Goal: Transaction & Acquisition: Book appointment/travel/reservation

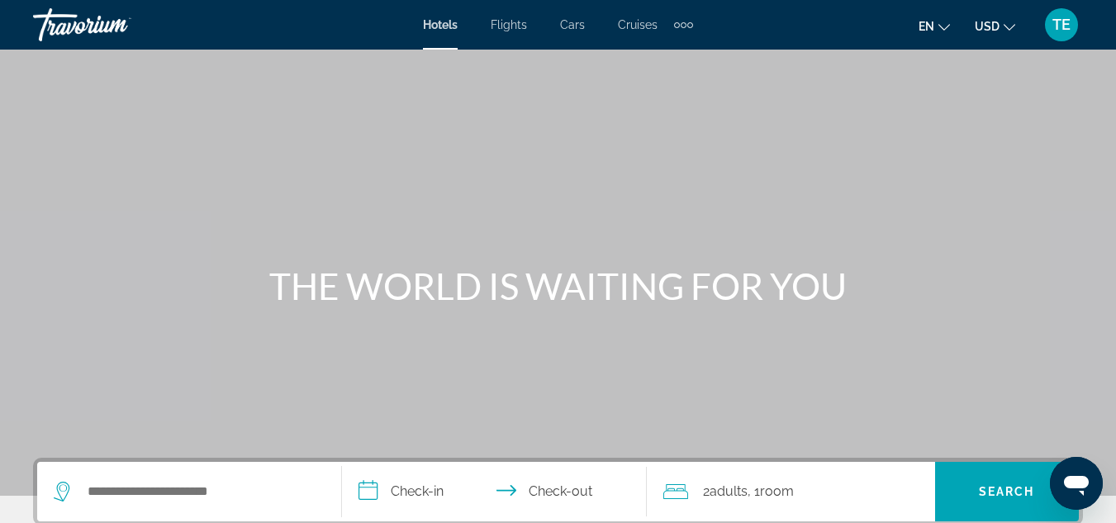
click at [683, 26] on div "Extra navigation items" at bounding box center [684, 25] width 6 height 6
click at [661, 55] on span "Activities" at bounding box center [656, 55] width 48 height 13
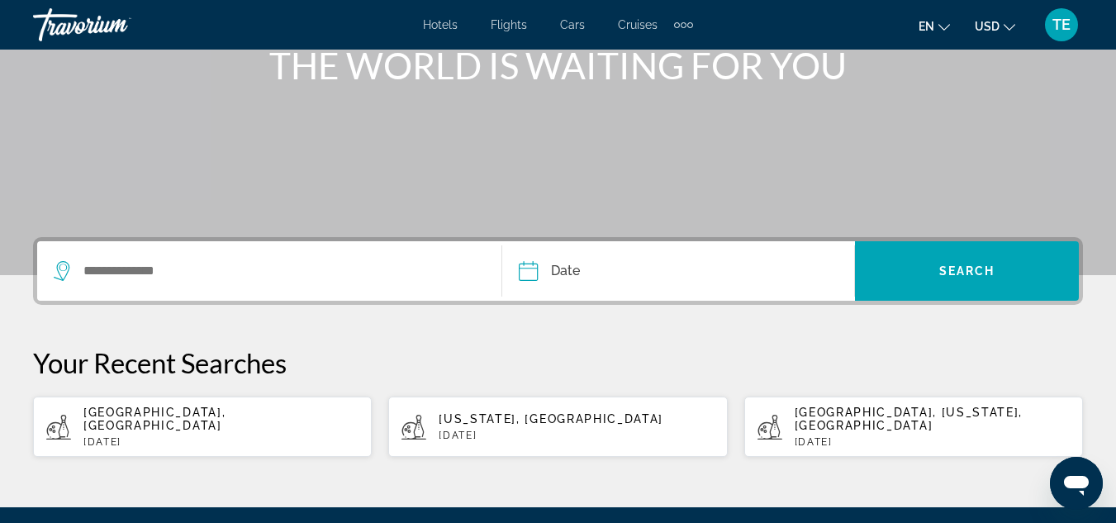
scroll to position [219, 0]
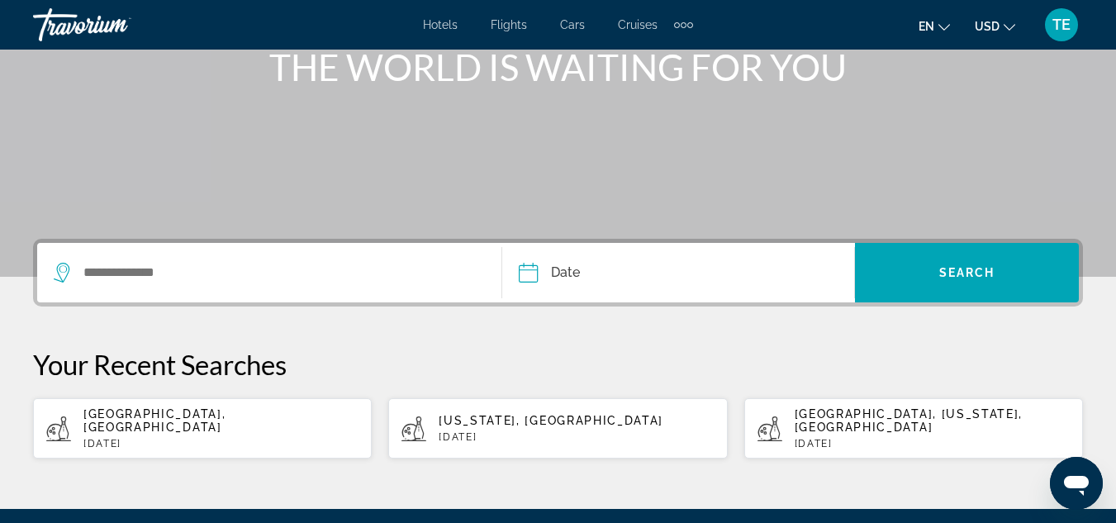
click at [160, 438] on p "[DATE]" at bounding box center [220, 444] width 275 height 12
type input "**********"
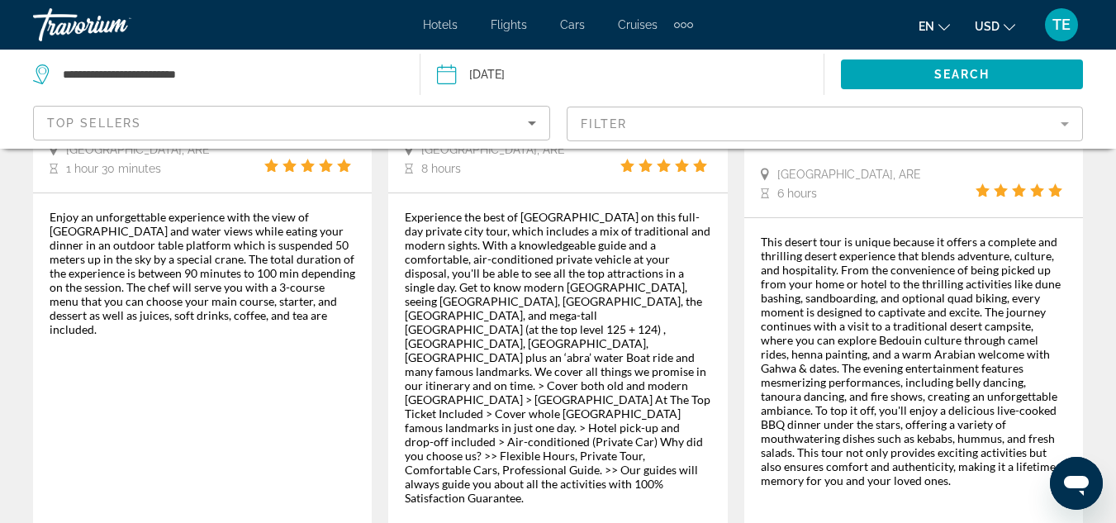
scroll to position [2710, 0]
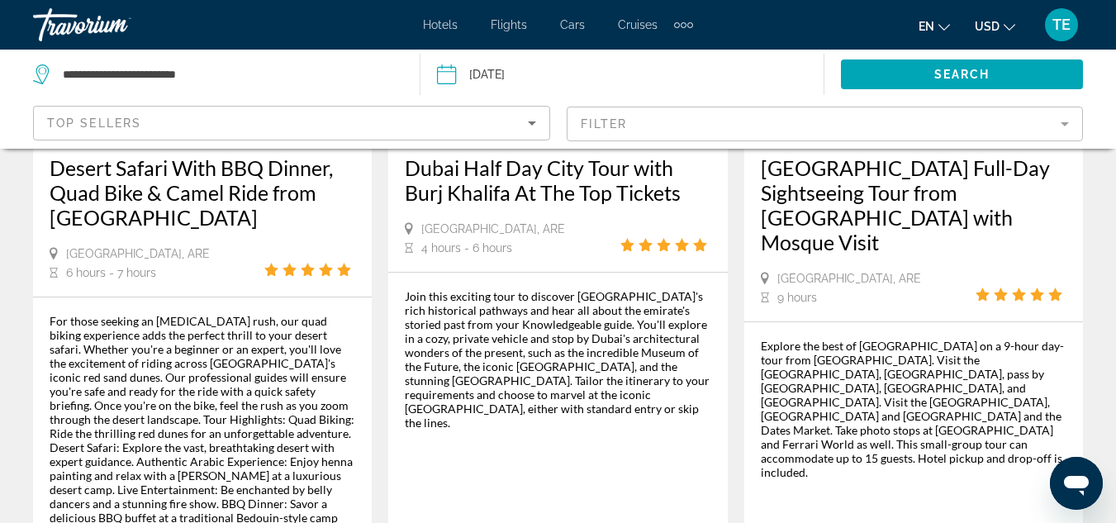
scroll to position [2611, 0]
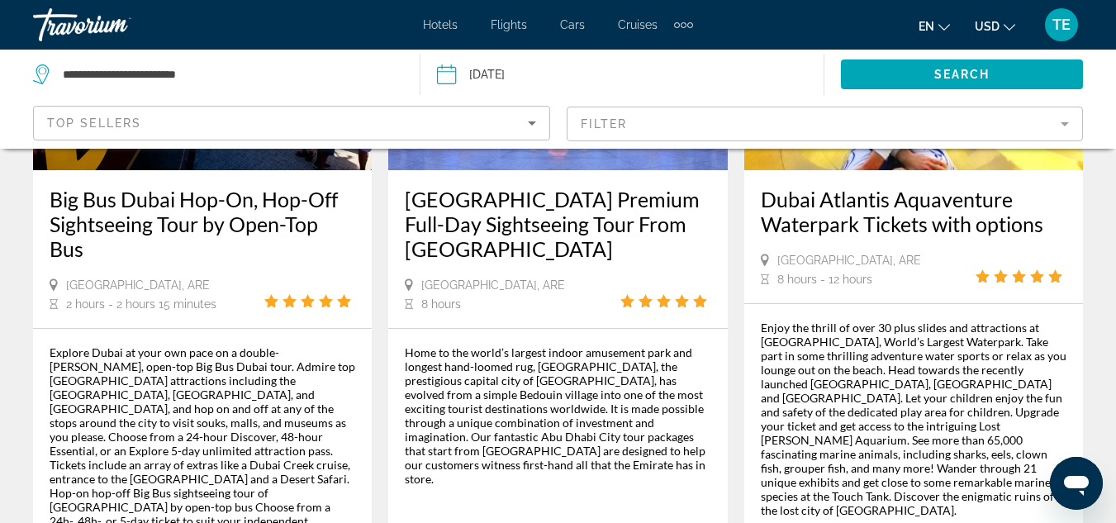
scroll to position [2677, 0]
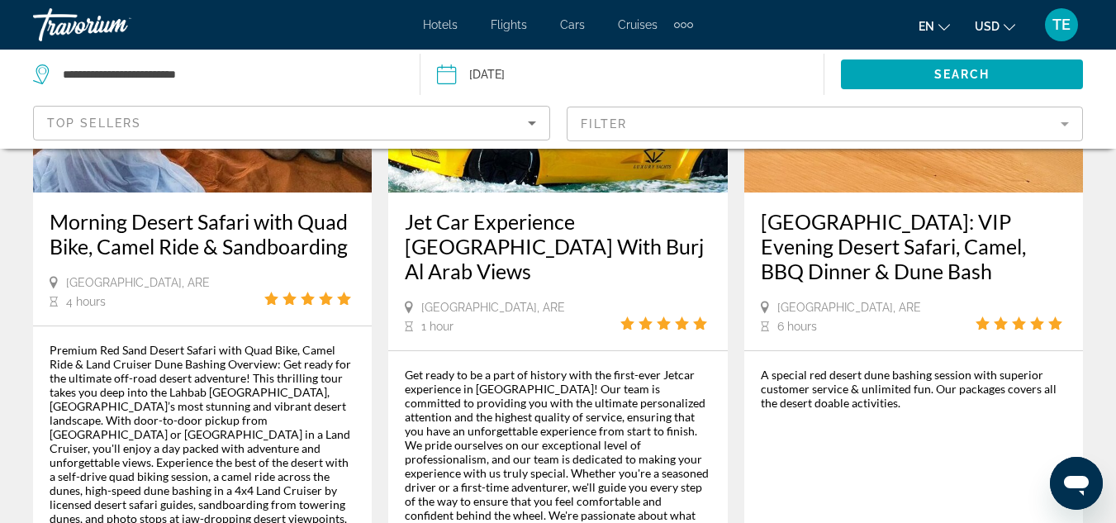
scroll to position [2810, 0]
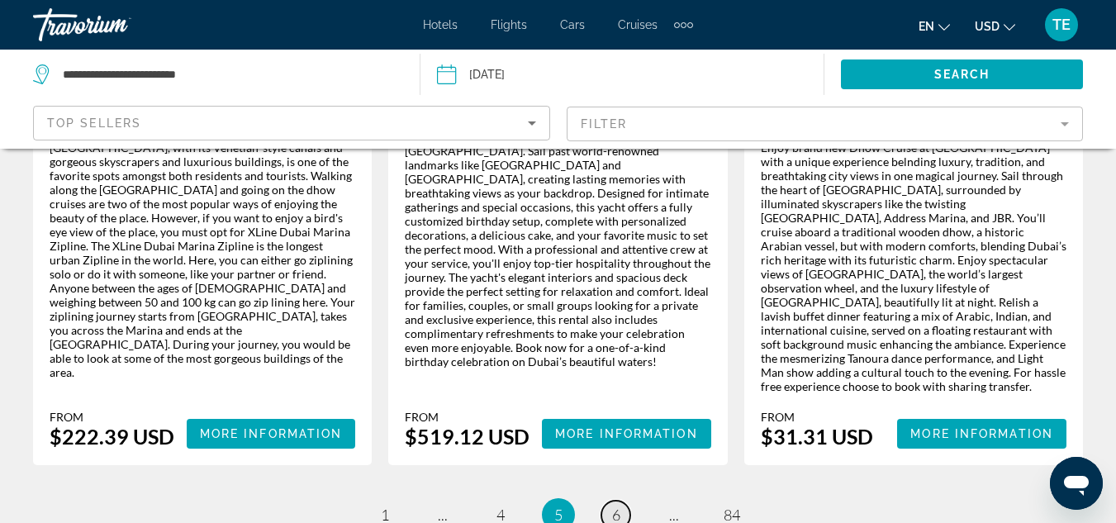
scroll to position [2810, 0]
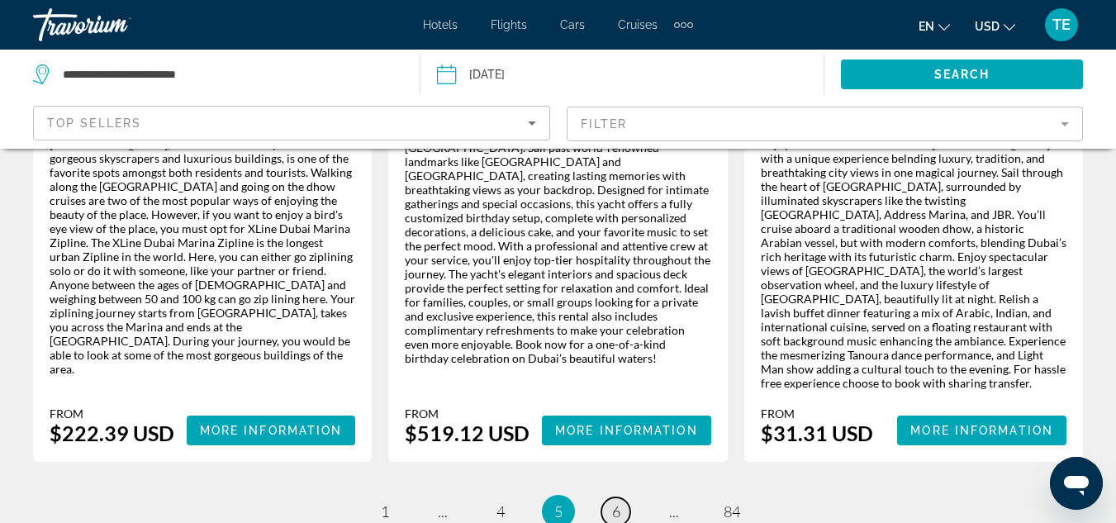
click at [617, 502] on span "6" at bounding box center [616, 511] width 8 height 18
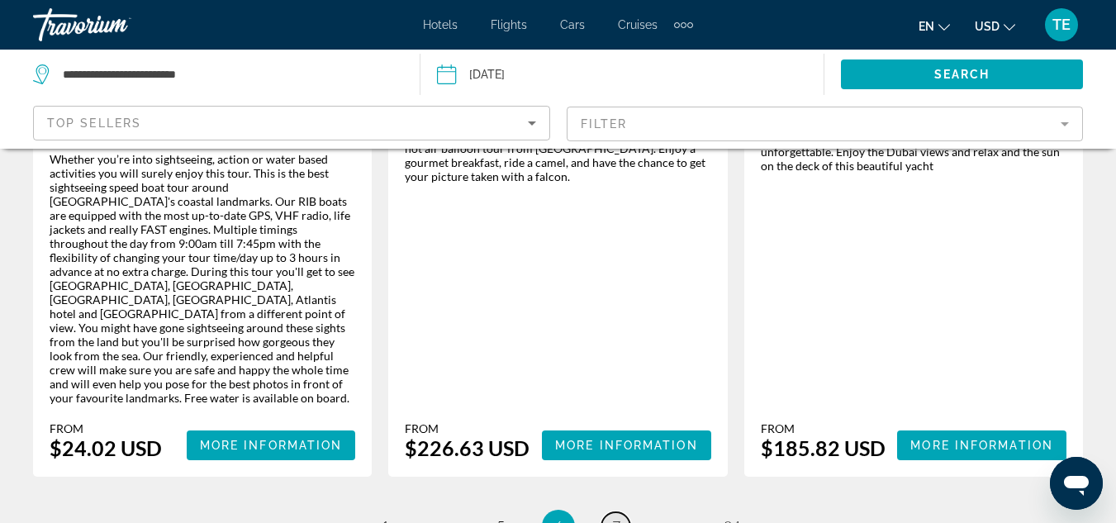
scroll to position [2997, 0]
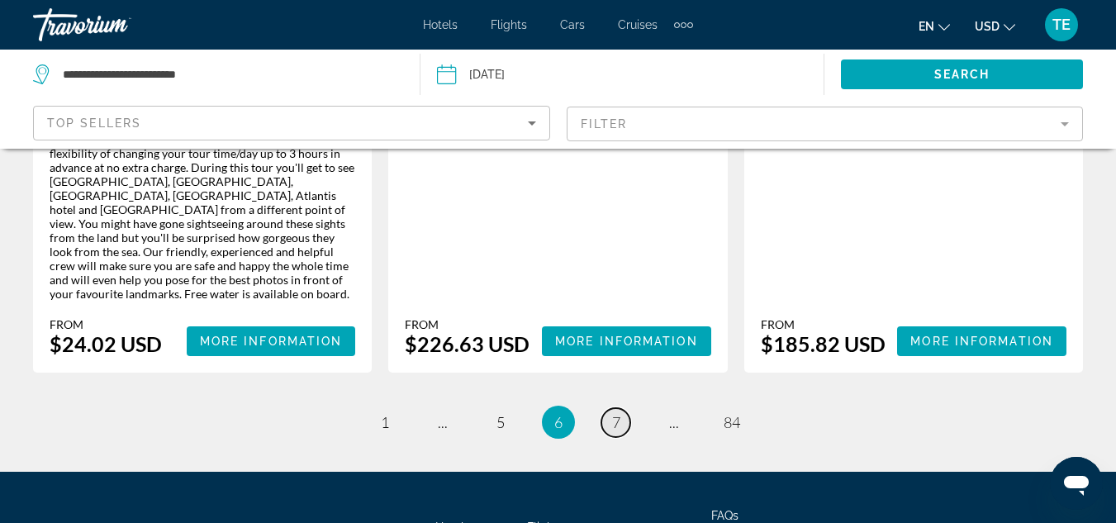
click at [616, 408] on link "page 7" at bounding box center [616, 422] width 29 height 29
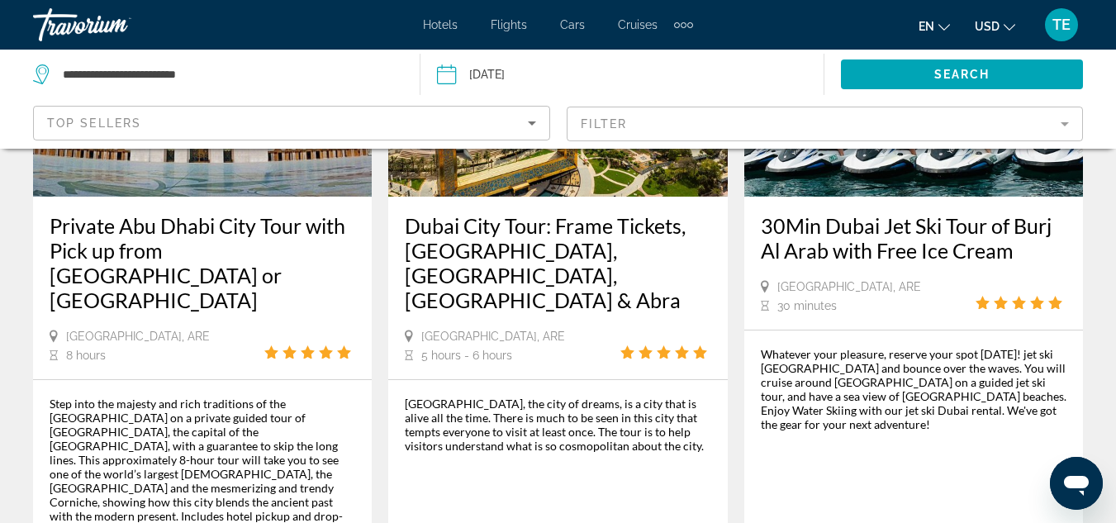
scroll to position [2545, 0]
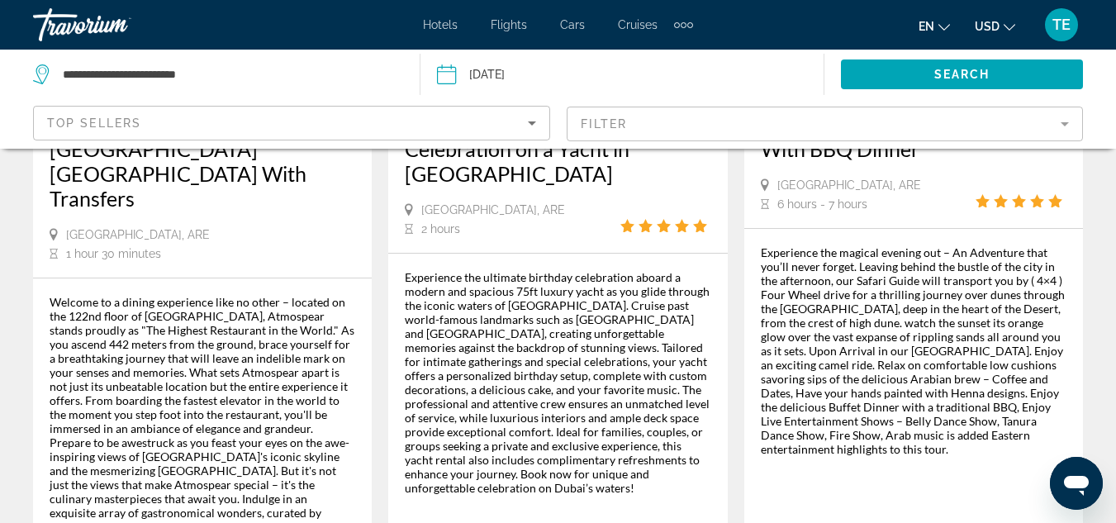
scroll to position [2975, 0]
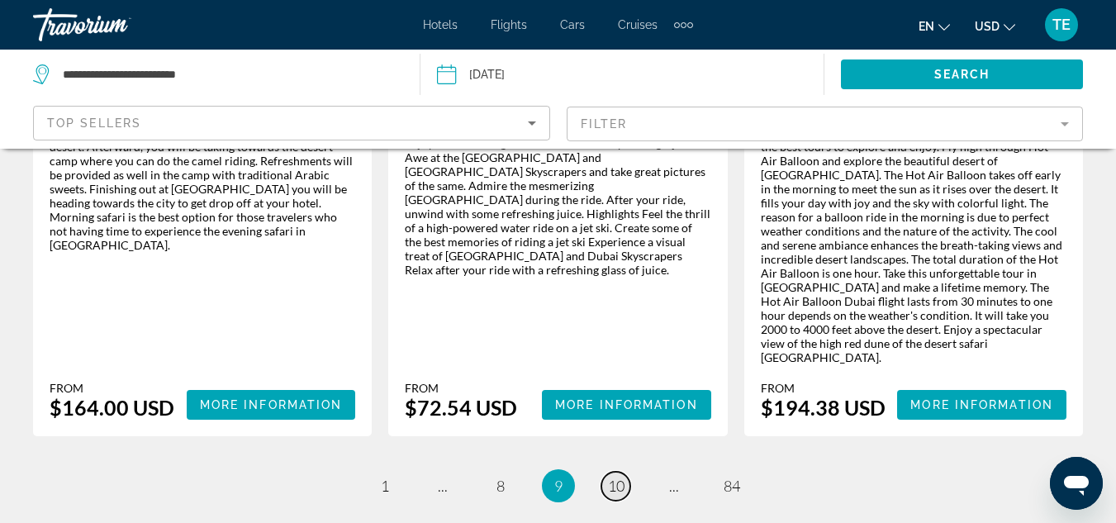
scroll to position [2843, 0]
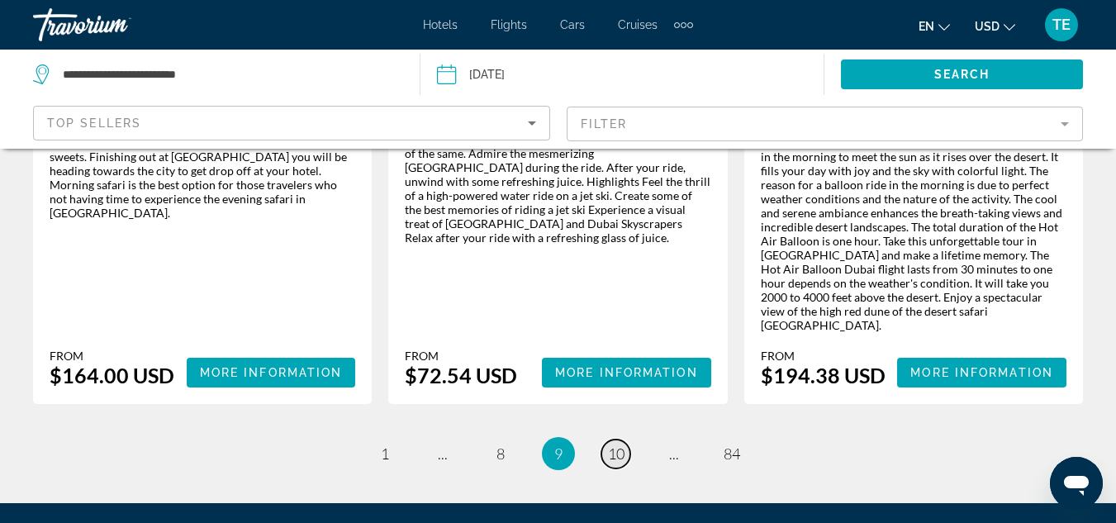
click at [619, 445] on span "10" at bounding box center [616, 454] width 17 height 18
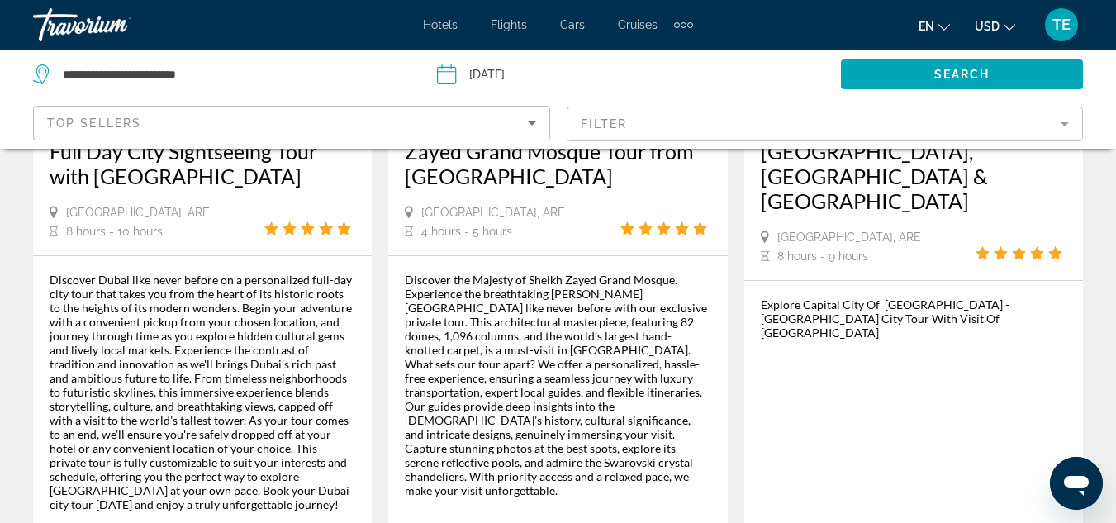
scroll to position [2710, 0]
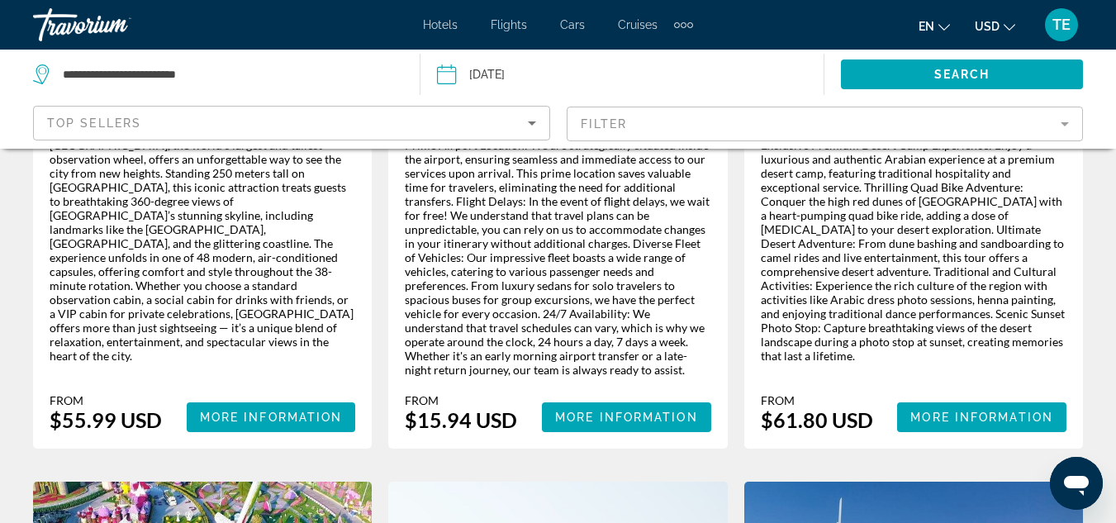
scroll to position [502, 0]
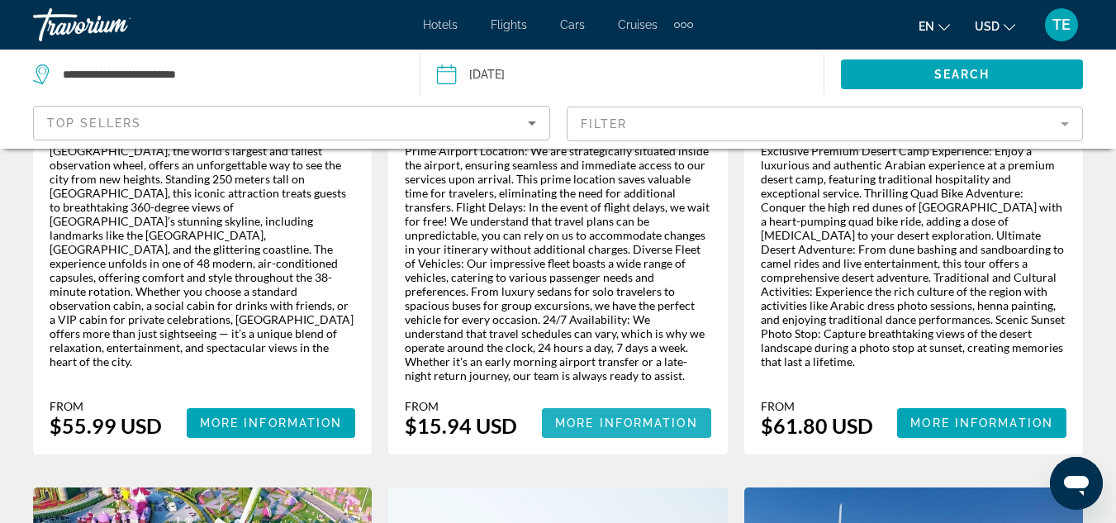
click at [628, 403] on span "Main content" at bounding box center [626, 423] width 169 height 40
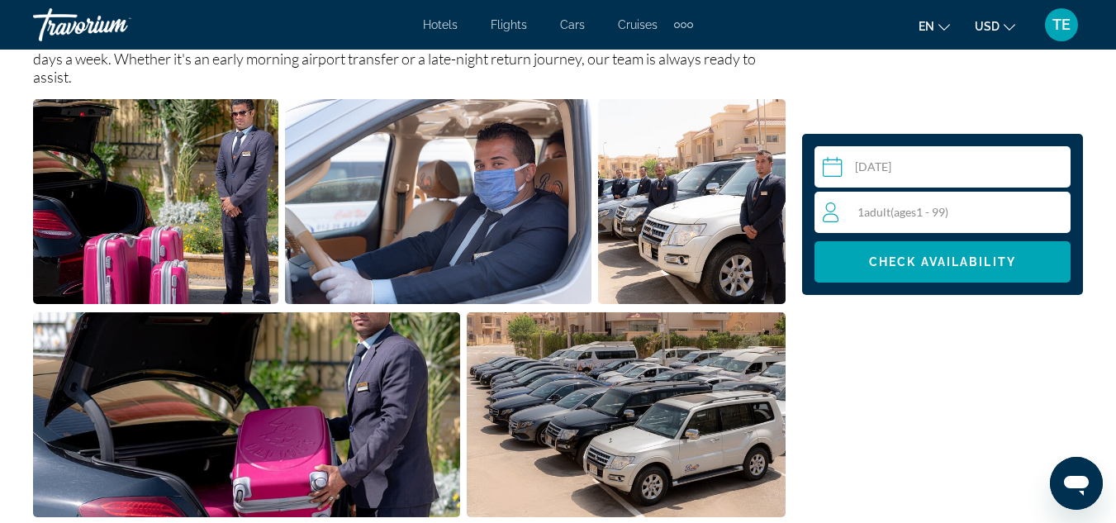
scroll to position [916, 0]
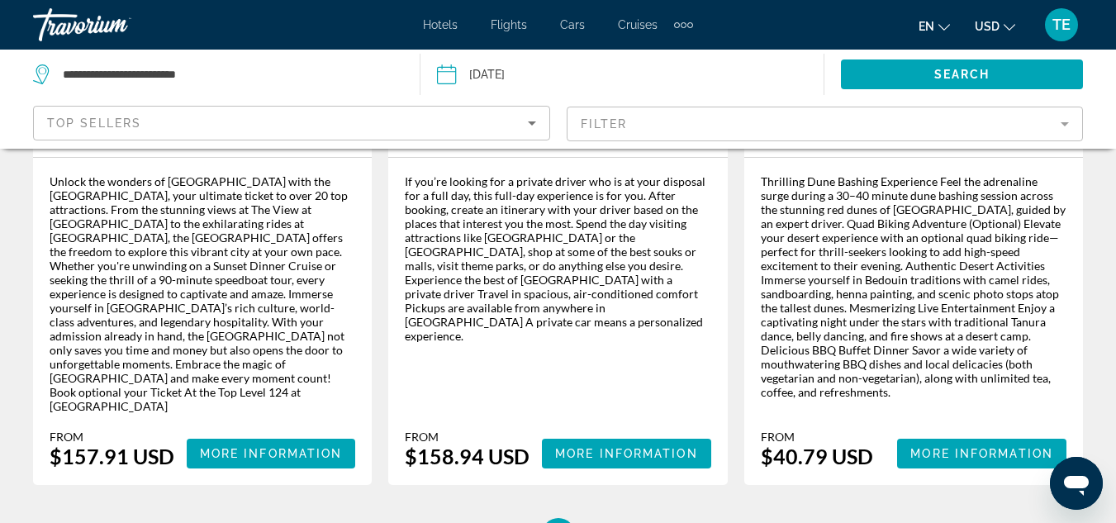
scroll to position [2843, 0]
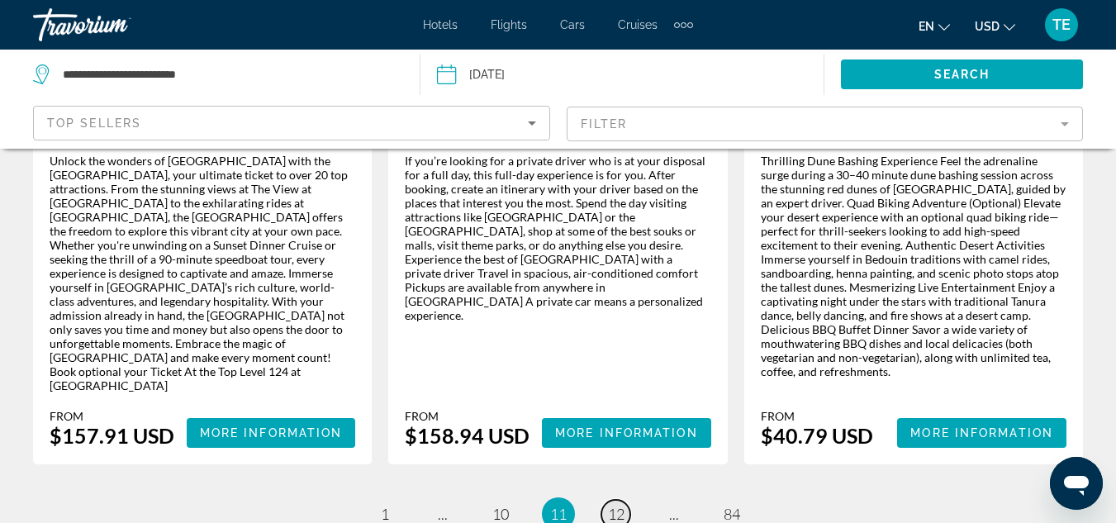
click at [613, 505] on span "12" at bounding box center [616, 514] width 17 height 18
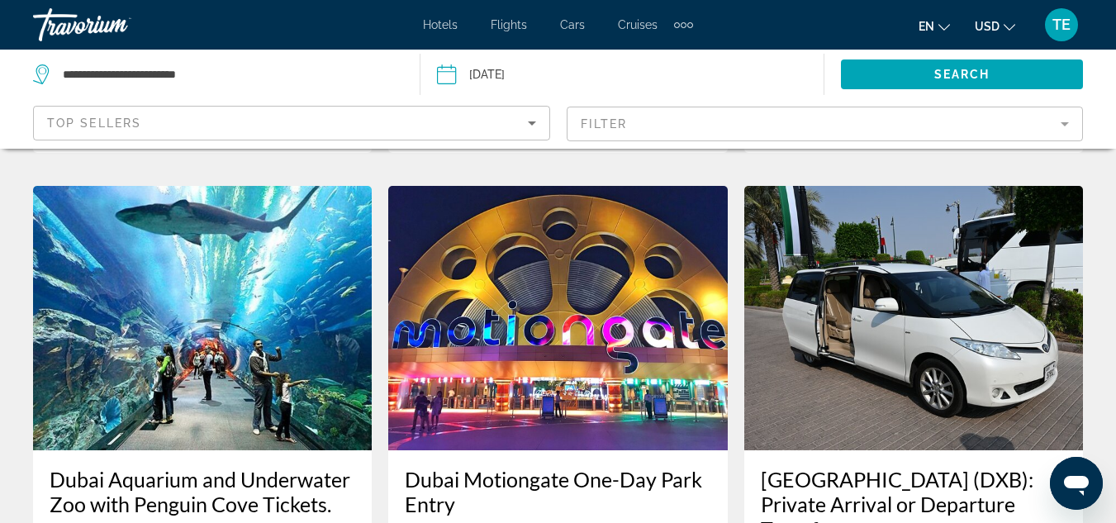
scroll to position [760, 0]
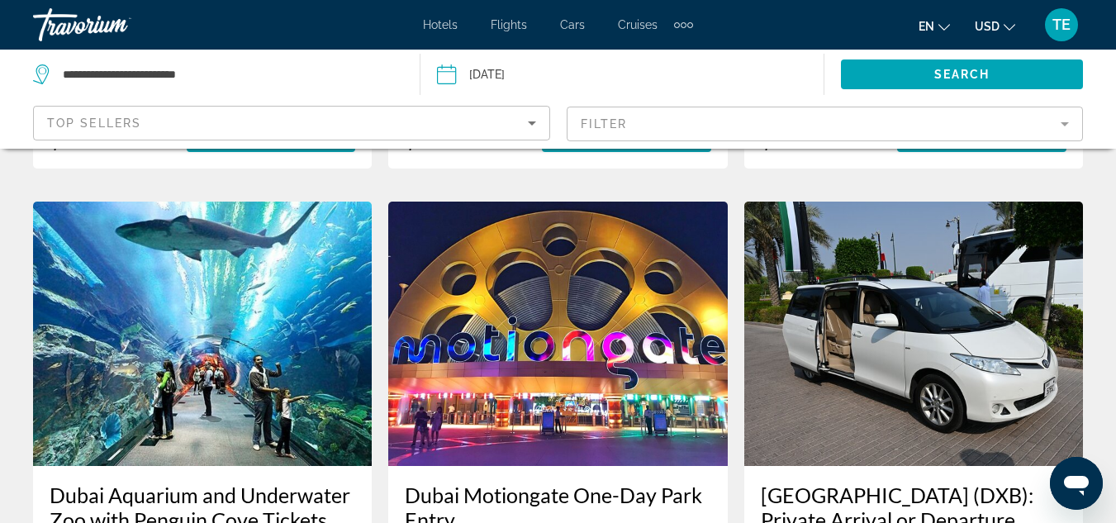
click at [976, 337] on img "Main content" at bounding box center [914, 334] width 339 height 264
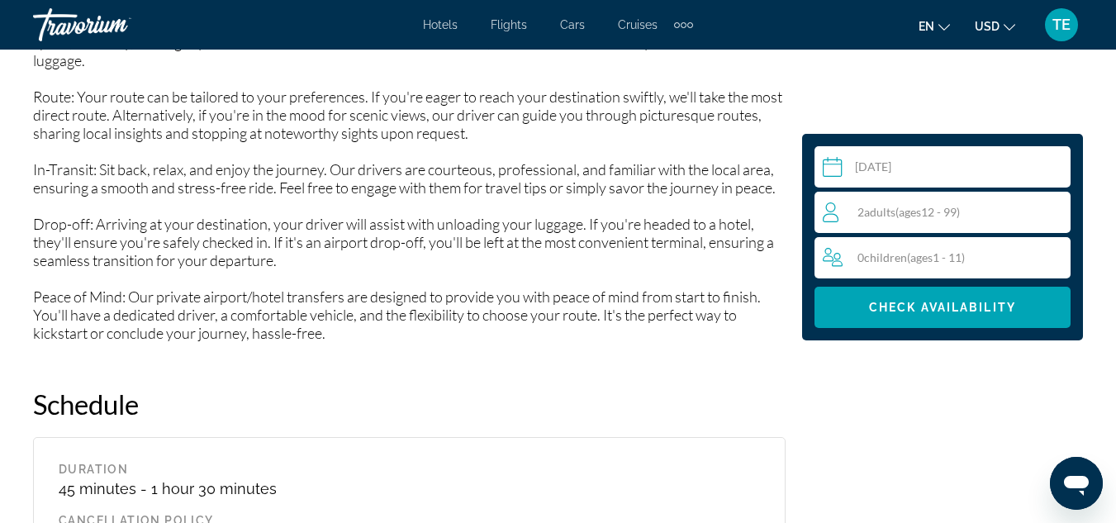
scroll to position [2281, 0]
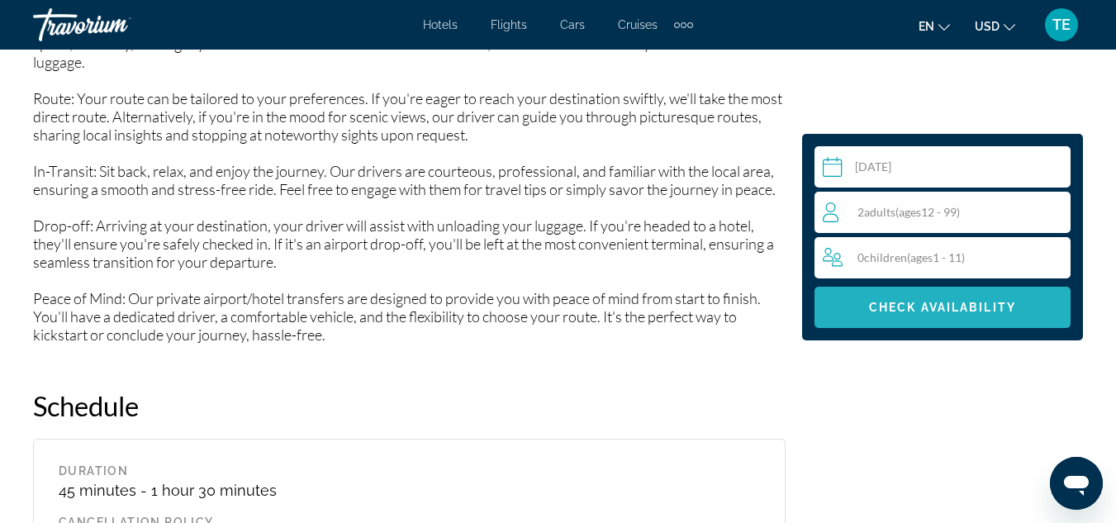
click at [974, 298] on span "Main content" at bounding box center [943, 308] width 256 height 40
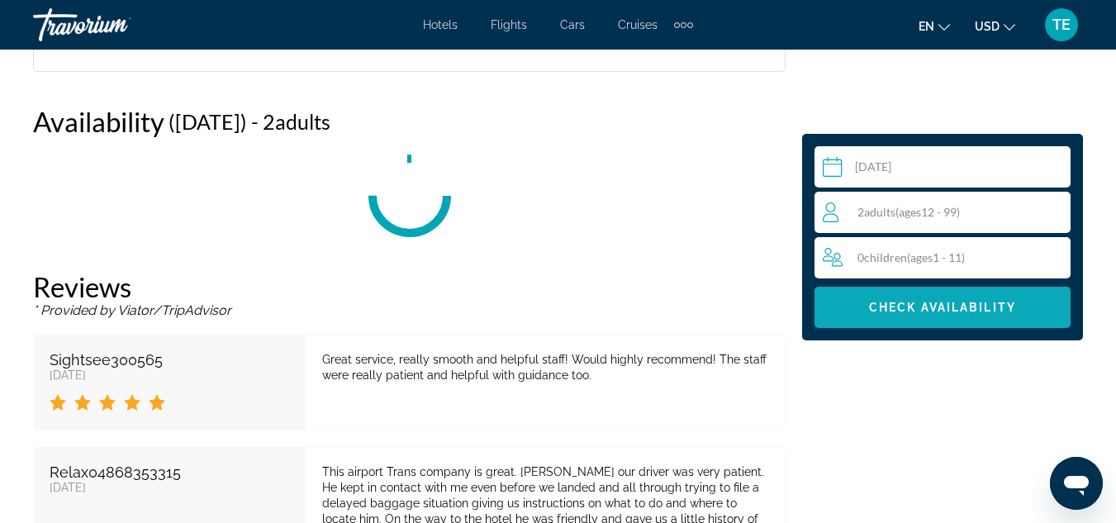
scroll to position [3093, 0]
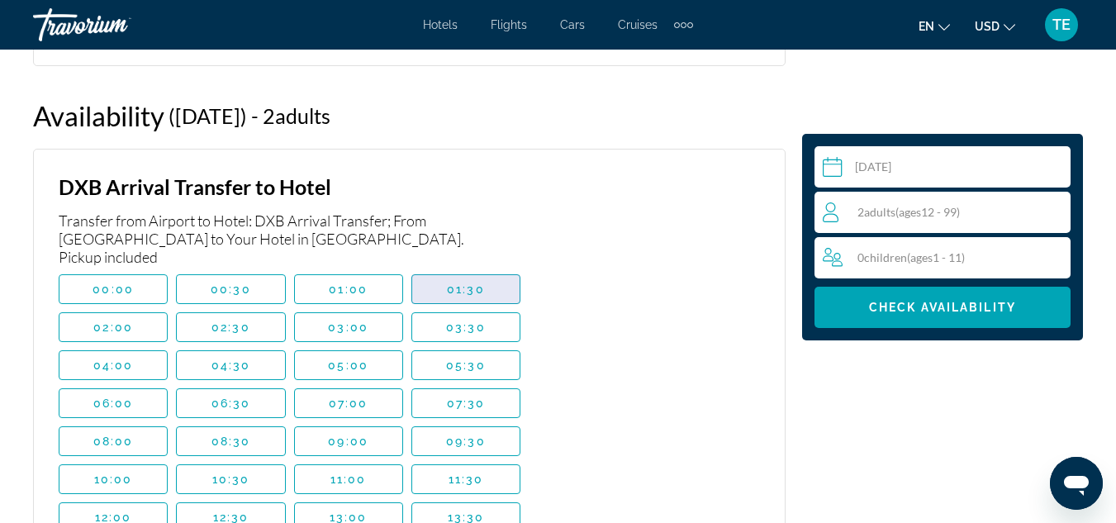
click at [492, 279] on span "Main content" at bounding box center [465, 289] width 107 height 40
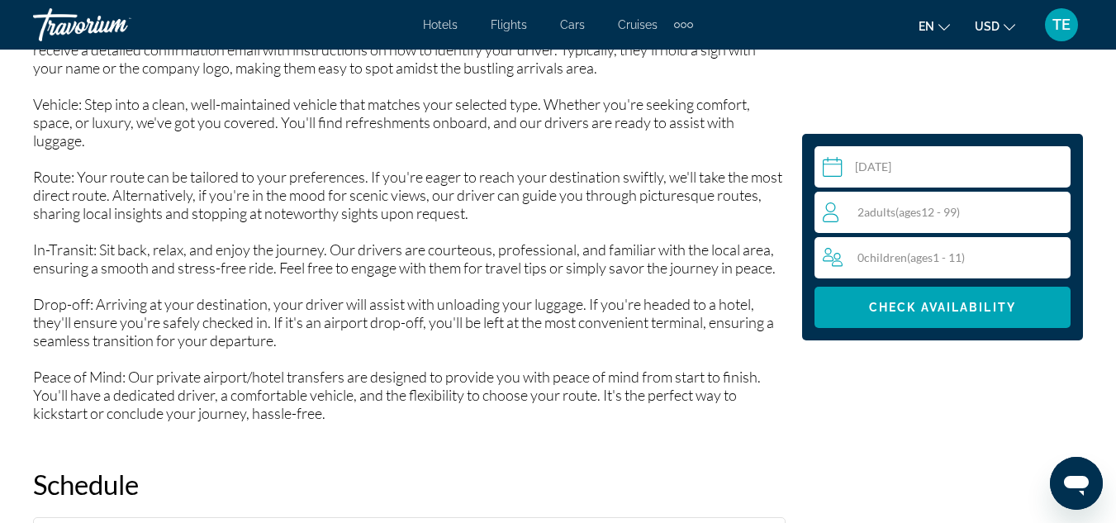
scroll to position [2233, 0]
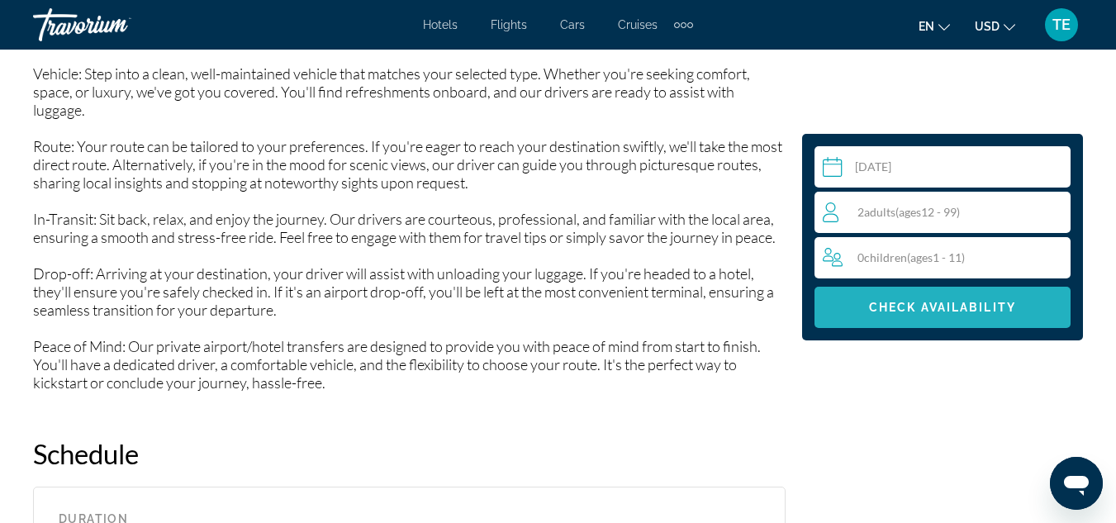
click at [934, 312] on span "Check Availability" at bounding box center [942, 307] width 147 height 13
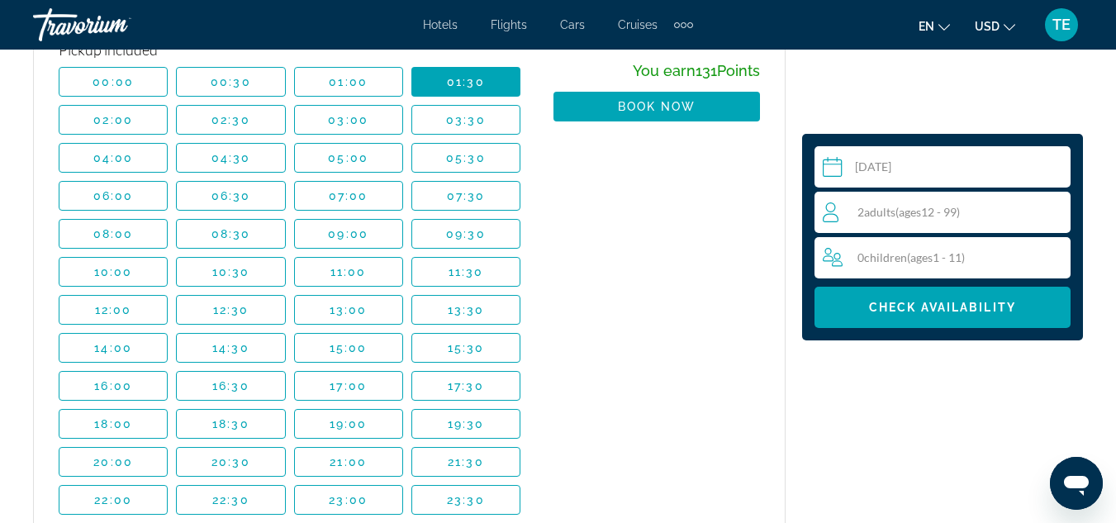
scroll to position [3166, 0]
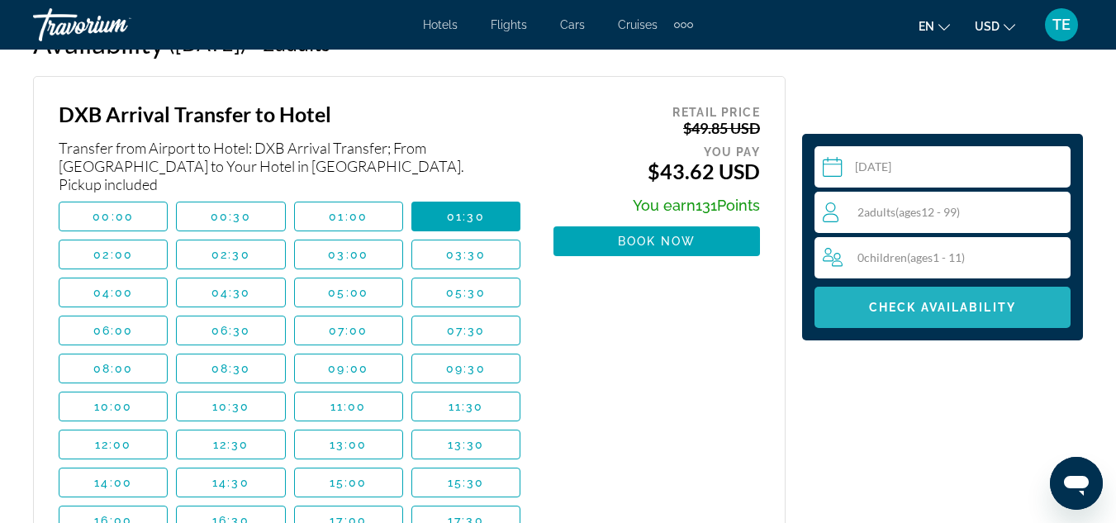
click at [941, 310] on span "Check Availability" at bounding box center [942, 307] width 147 height 13
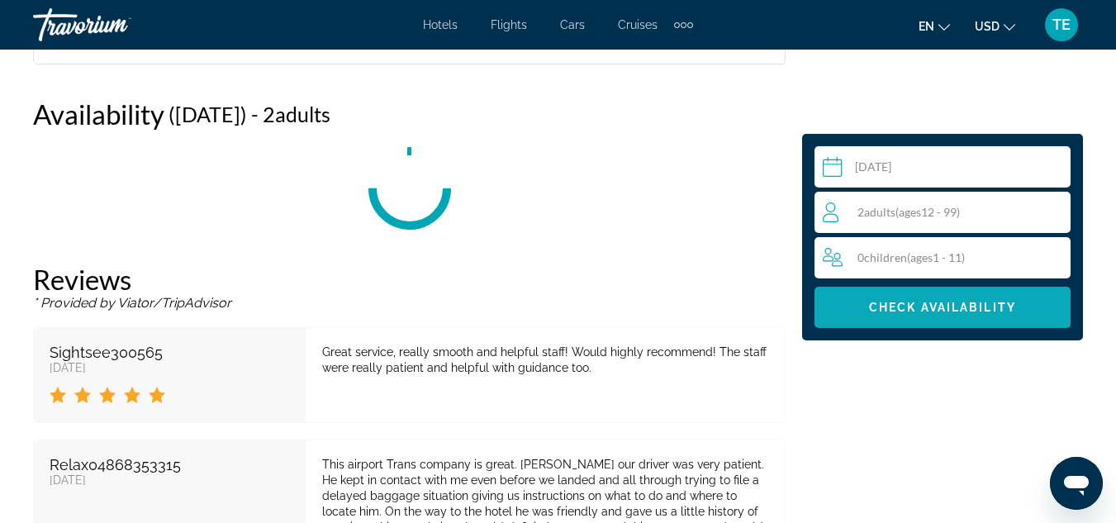
scroll to position [3093, 0]
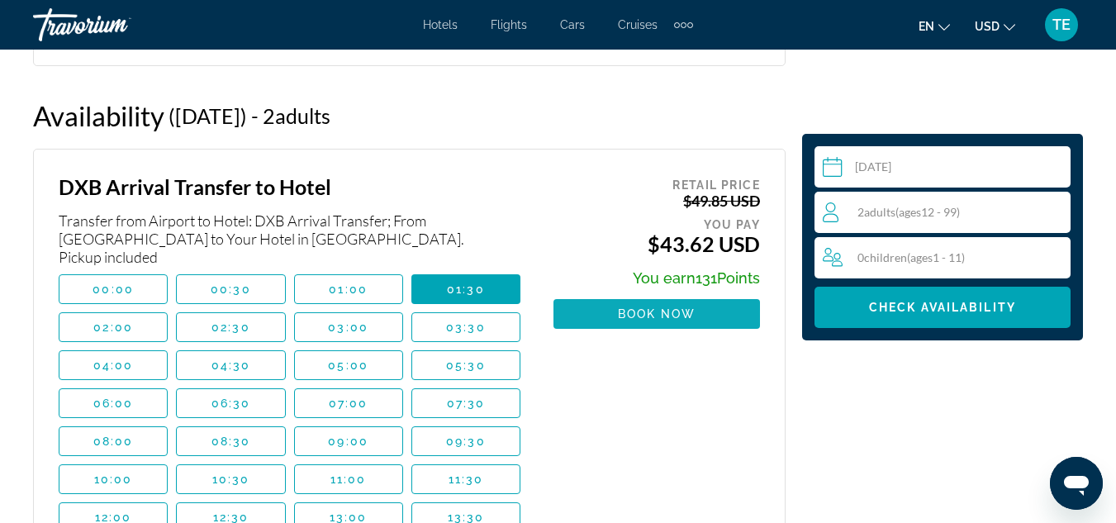
click at [673, 321] on span "Main content" at bounding box center [657, 314] width 207 height 40
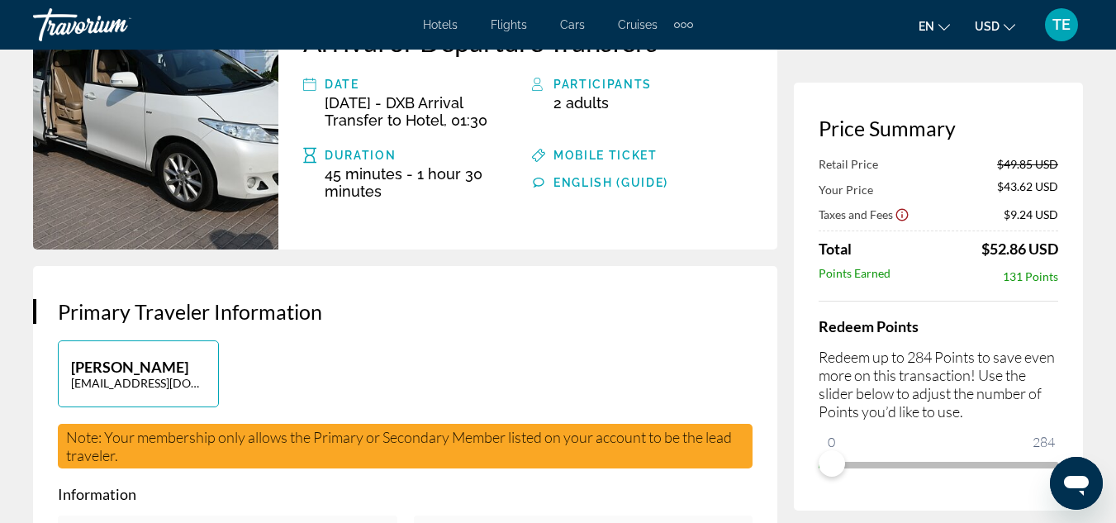
scroll to position [212, 0]
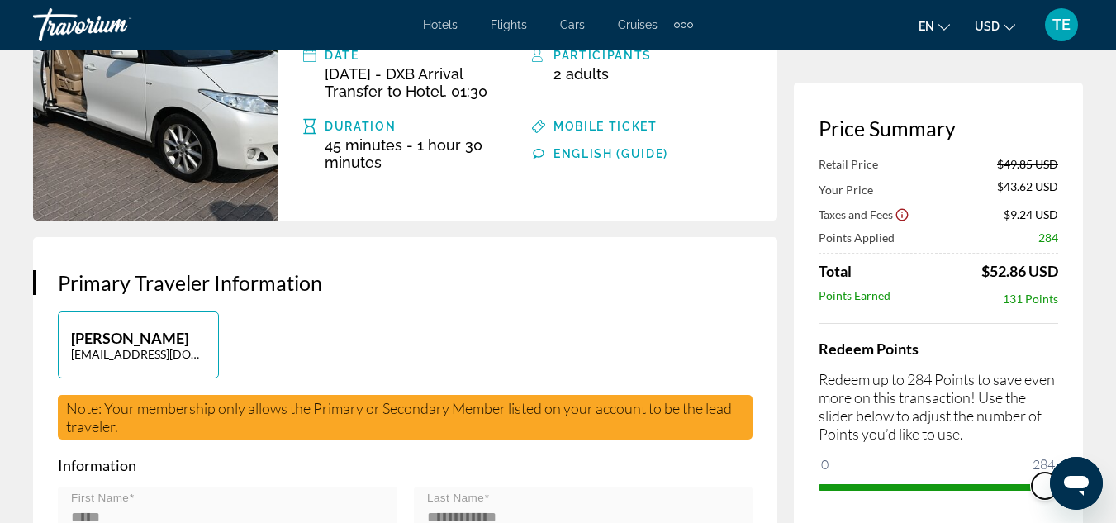
drag, startPoint x: 1881, startPoint y: 920, endPoint x: 1093, endPoint y: 465, distance: 909.3
drag, startPoint x: 2092, startPoint y: 944, endPoint x: 1063, endPoint y: 486, distance: 1126.8
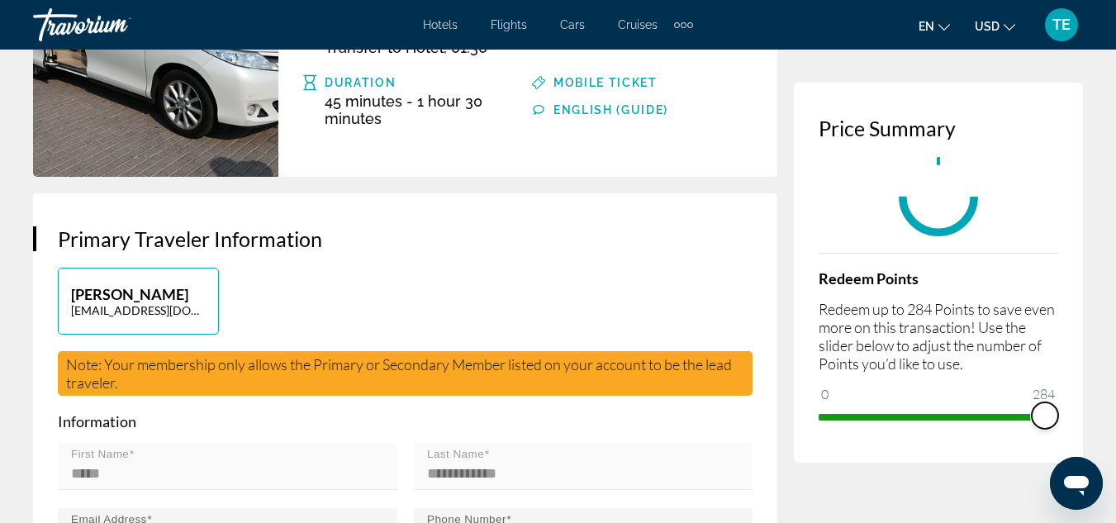
scroll to position [248, 0]
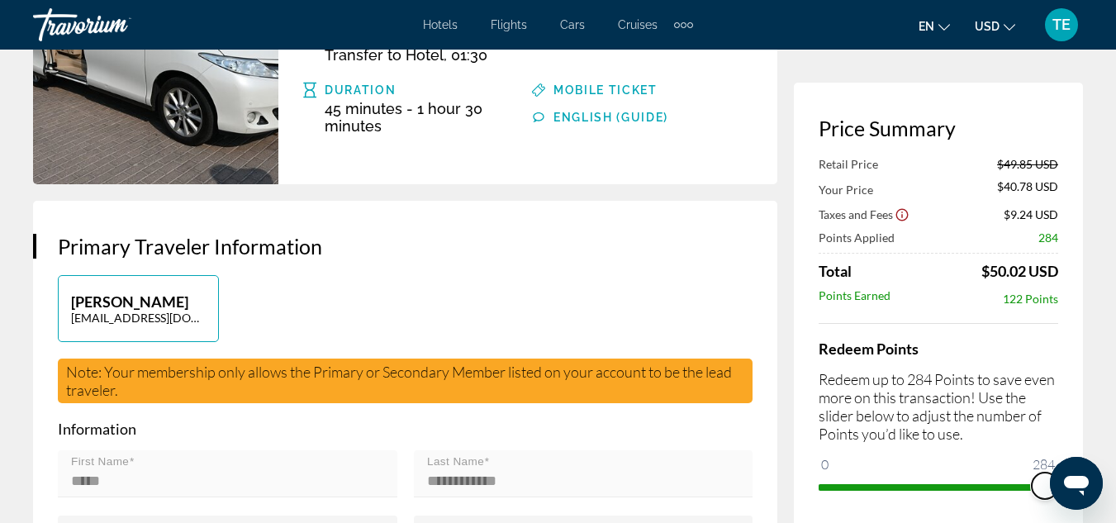
drag, startPoint x: 2091, startPoint y: 940, endPoint x: 1067, endPoint y: 487, distance: 1119.9
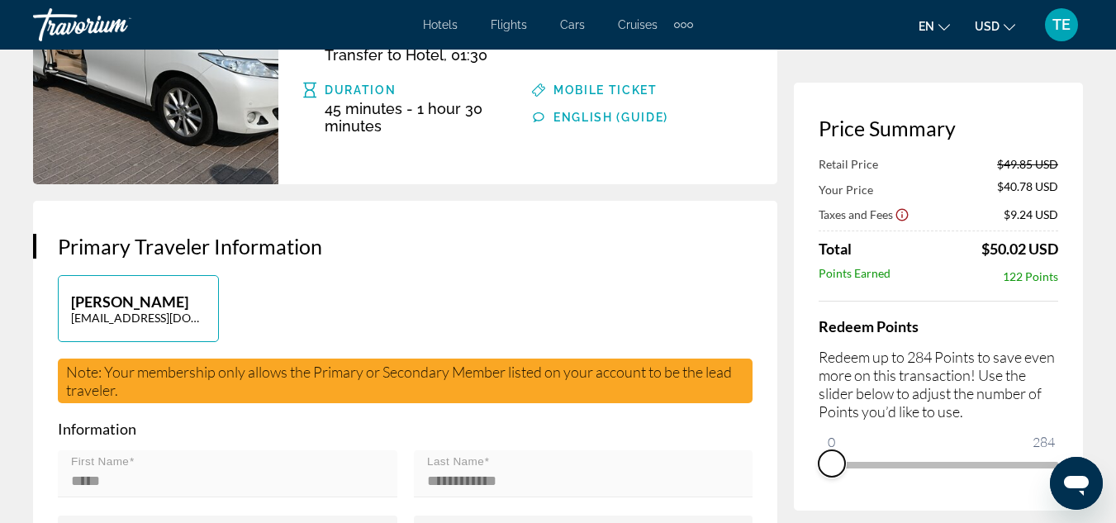
drag, startPoint x: 1039, startPoint y: 487, endPoint x: 797, endPoint y: 488, distance: 241.3
click at [797, 488] on div "Price Summary Retail Price $49.85 USD Your Price $40.78 USD Taxes and Fees $9.2…" at bounding box center [938, 297] width 289 height 428
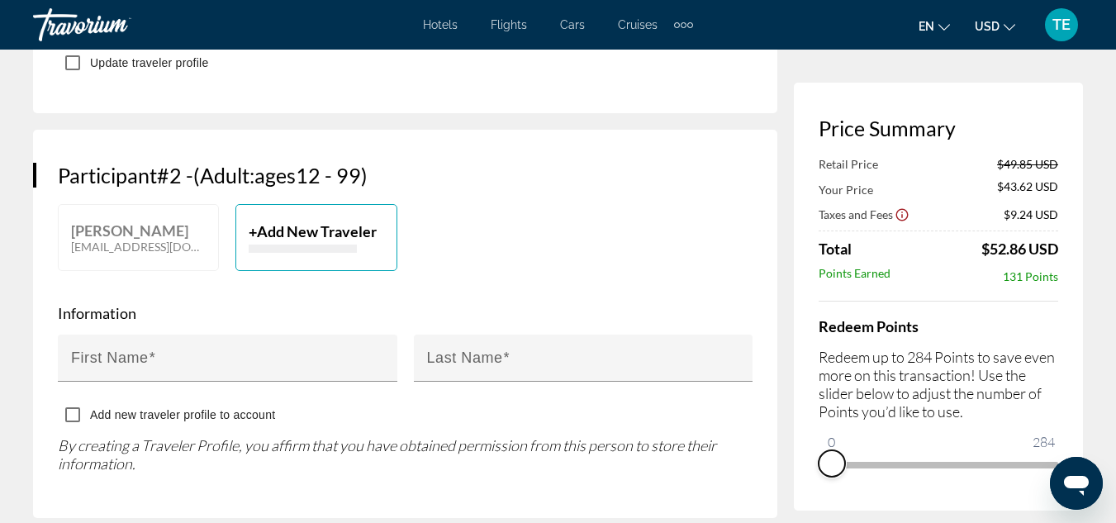
scroll to position [832, 0]
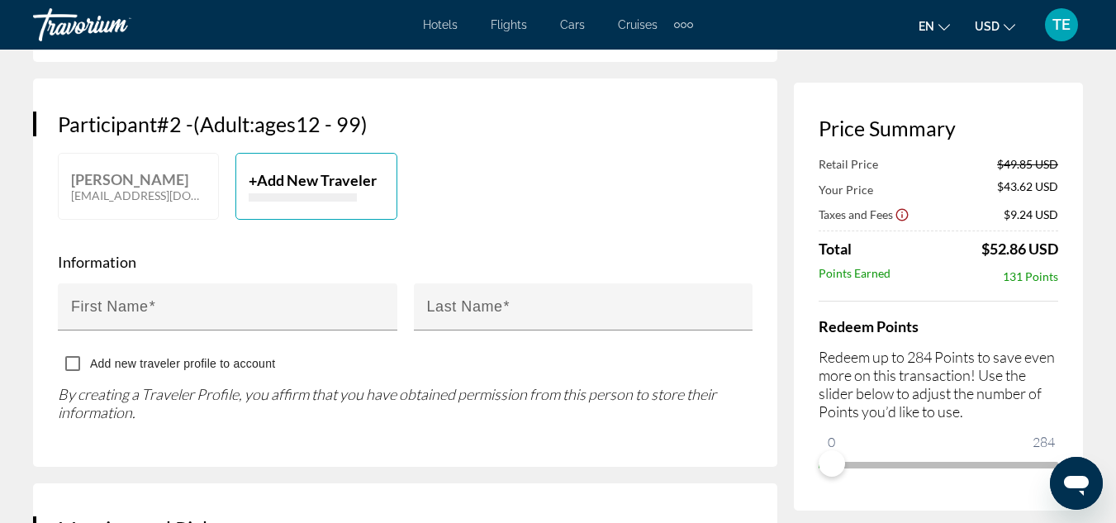
click at [305, 189] on span "Add New Traveler" at bounding box center [317, 180] width 120 height 18
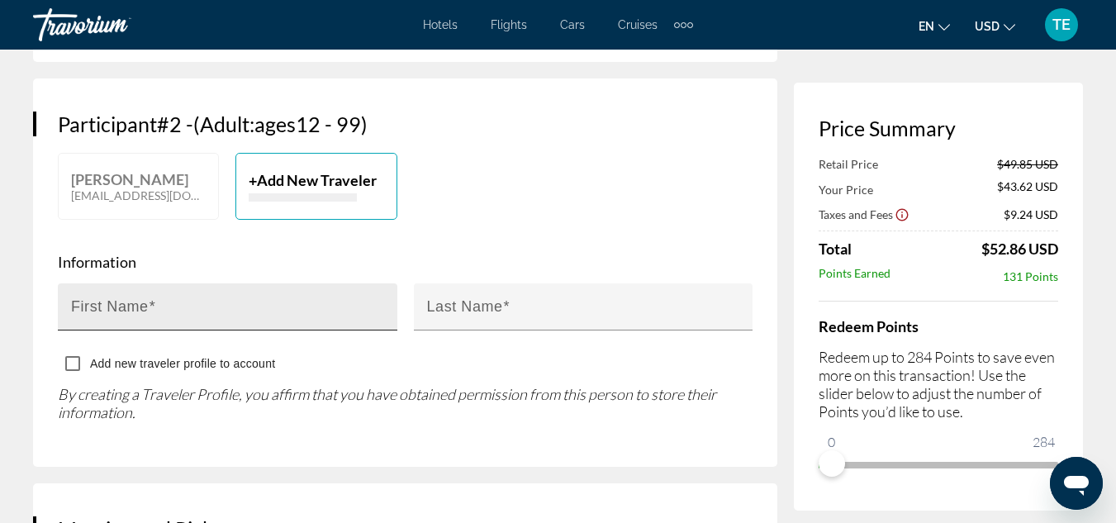
click at [149, 315] on span "Main content" at bounding box center [152, 306] width 7 height 17
click at [149, 322] on input "First Name" at bounding box center [232, 314] width 323 height 20
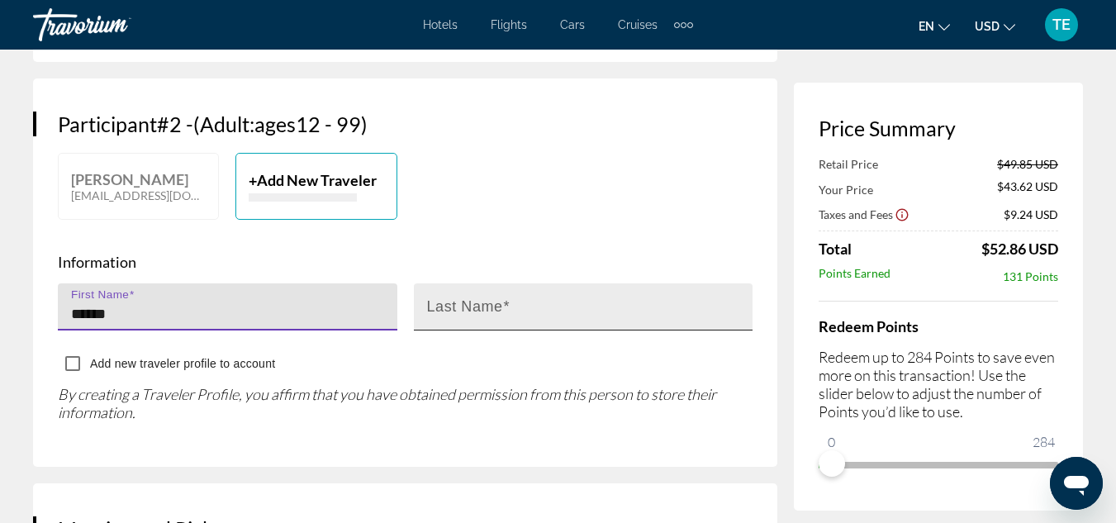
type input "*****"
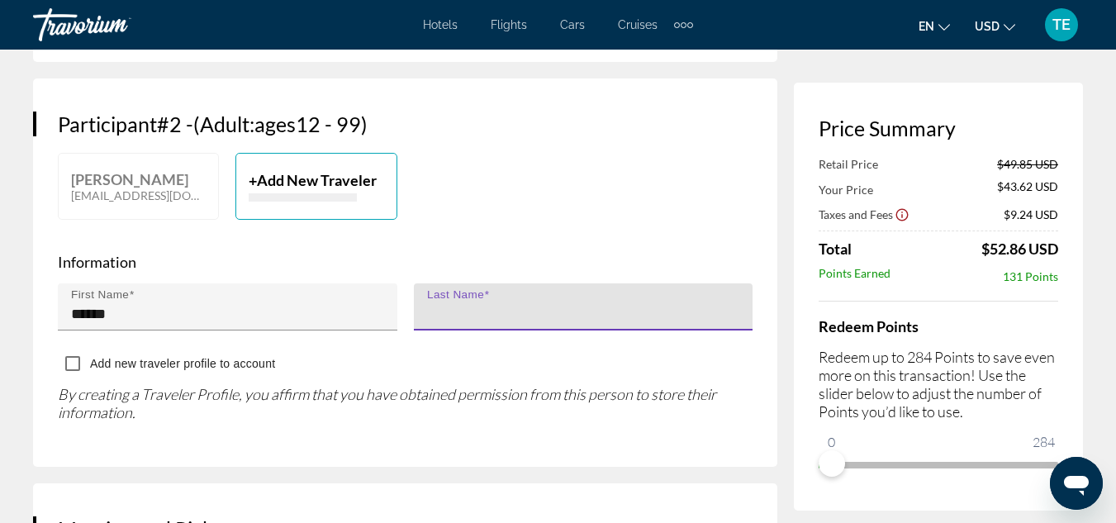
click at [439, 324] on input "Last Name" at bounding box center [588, 314] width 323 height 20
click at [440, 324] on input "*******" at bounding box center [588, 314] width 323 height 20
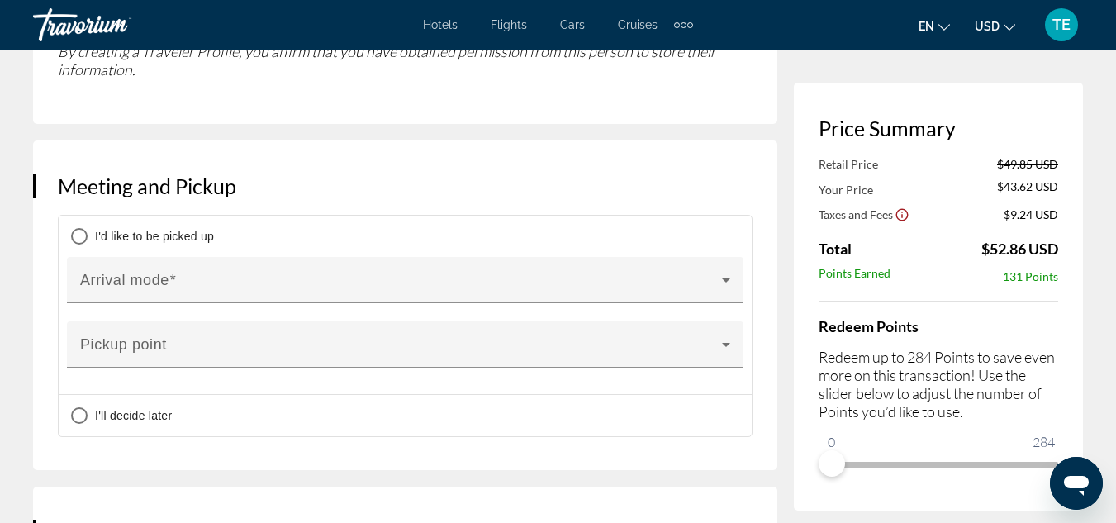
scroll to position [1183, 0]
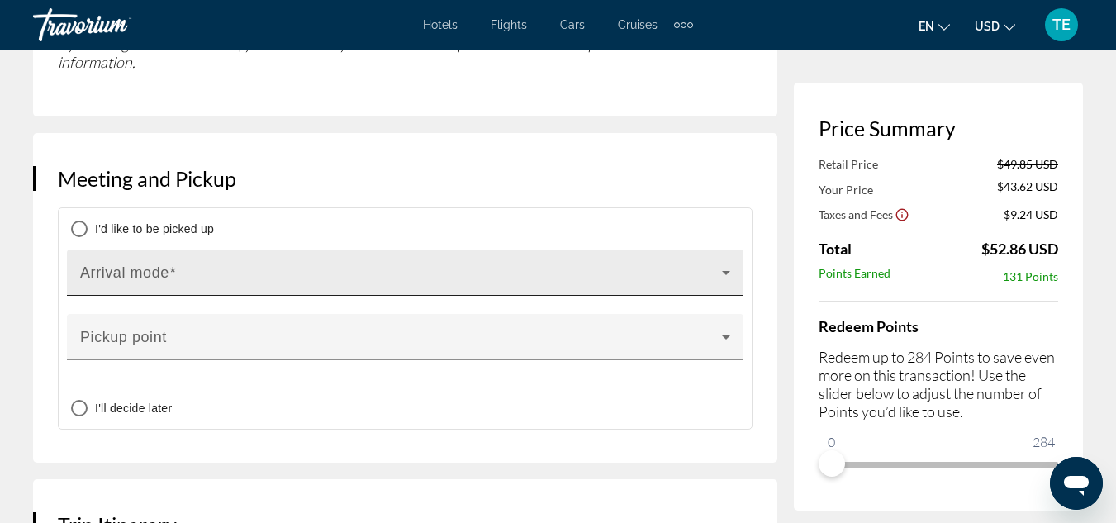
type input "*******"
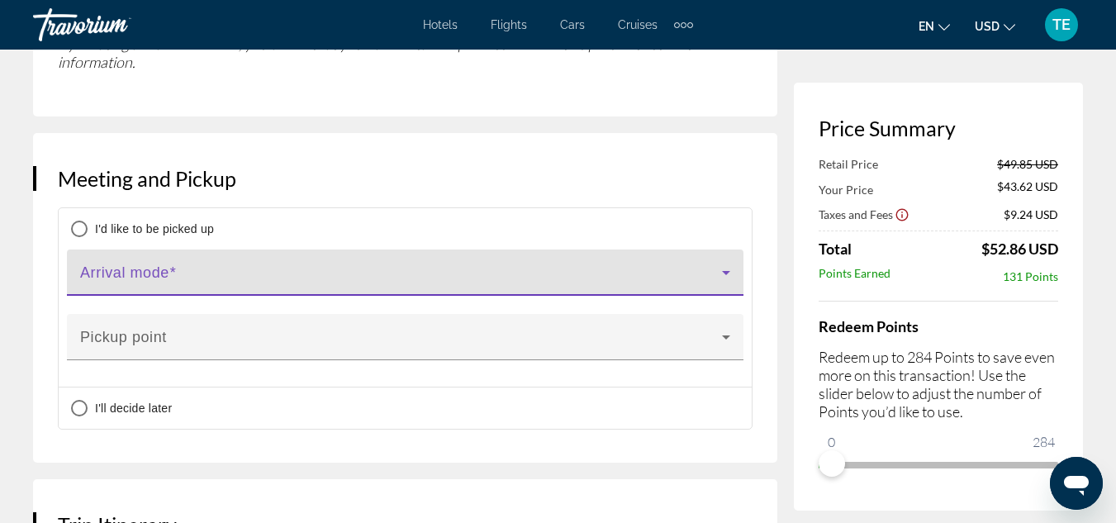
click at [730, 283] on icon "Main content" at bounding box center [726, 273] width 20 height 20
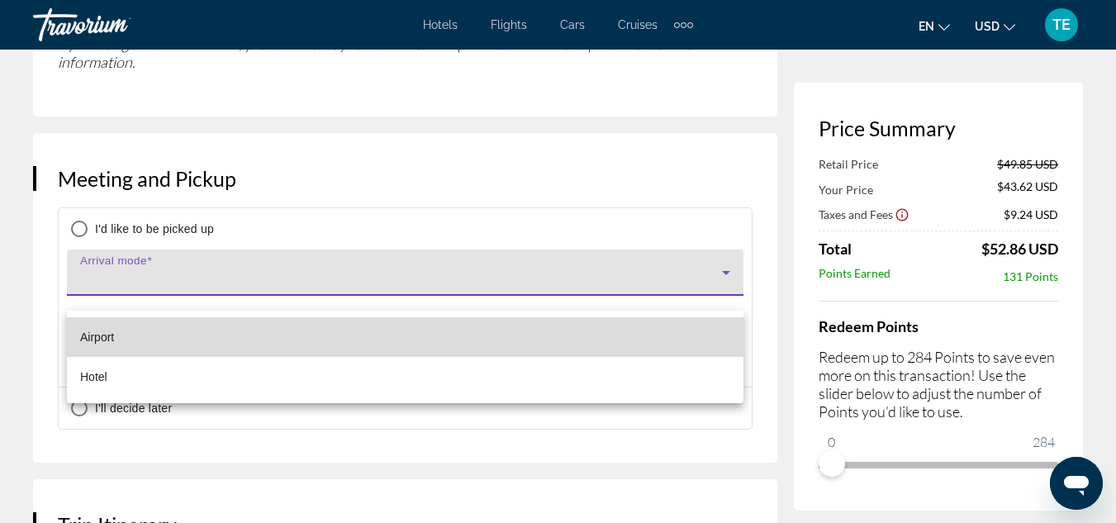
click at [550, 340] on mat-option "Airport" at bounding box center [405, 337] width 677 height 40
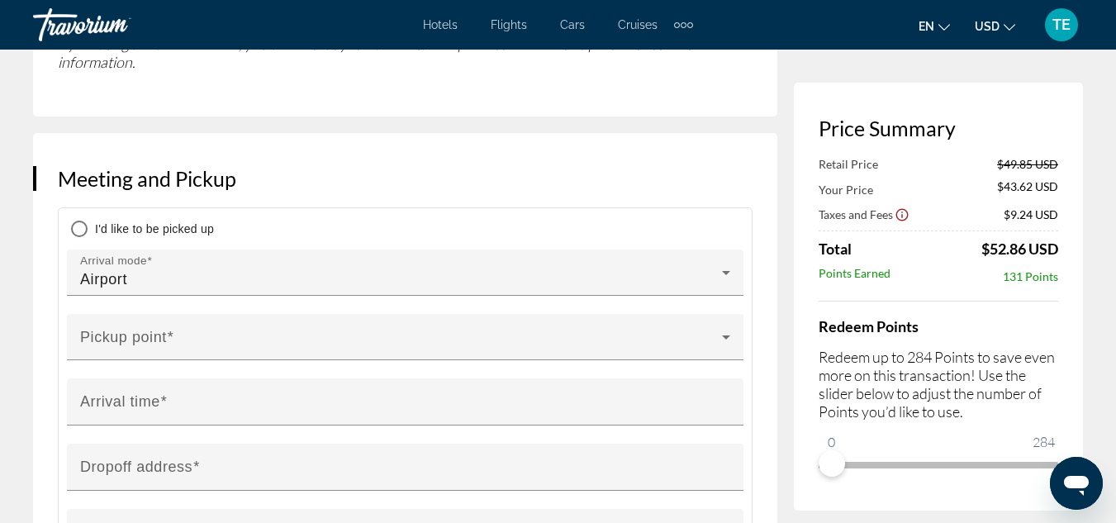
click at [550, 340] on div "Pickup point" at bounding box center [405, 337] width 650 height 46
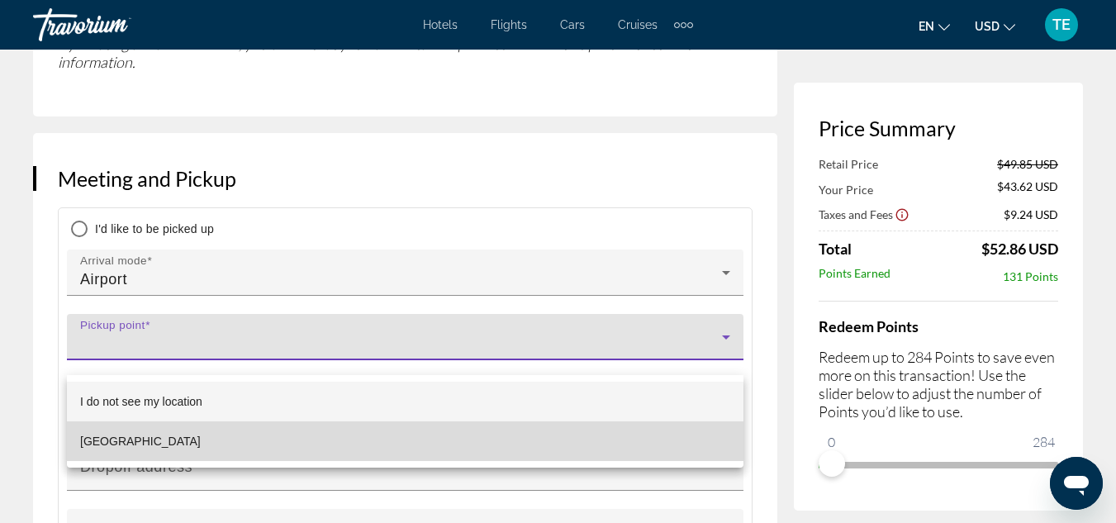
click at [145, 439] on span "[GEOGRAPHIC_DATA]" at bounding box center [140, 441] width 121 height 20
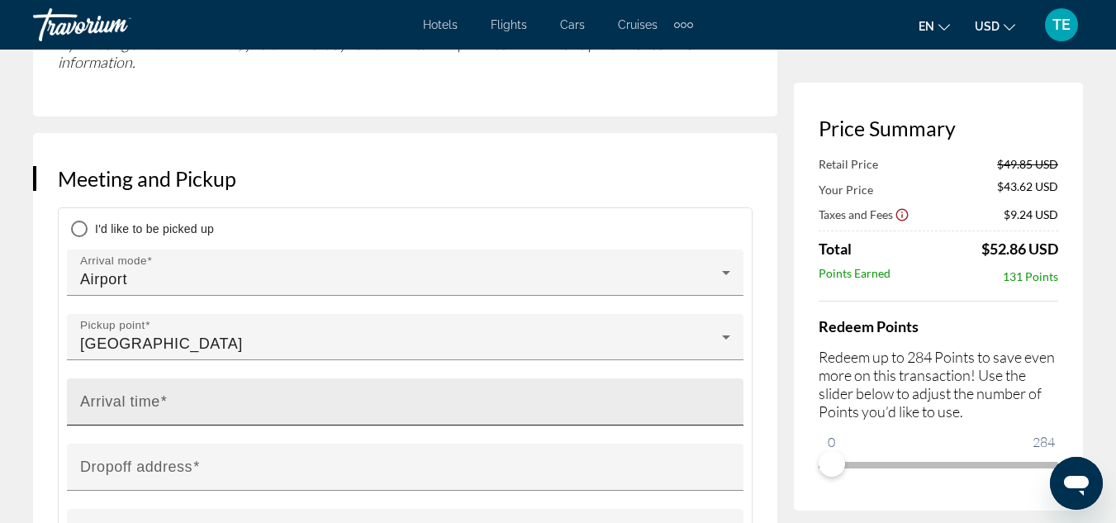
click at [159, 411] on label "Arrival time" at bounding box center [123, 401] width 87 height 17
click at [159, 419] on input "Arrival time" at bounding box center [410, 409] width 660 height 20
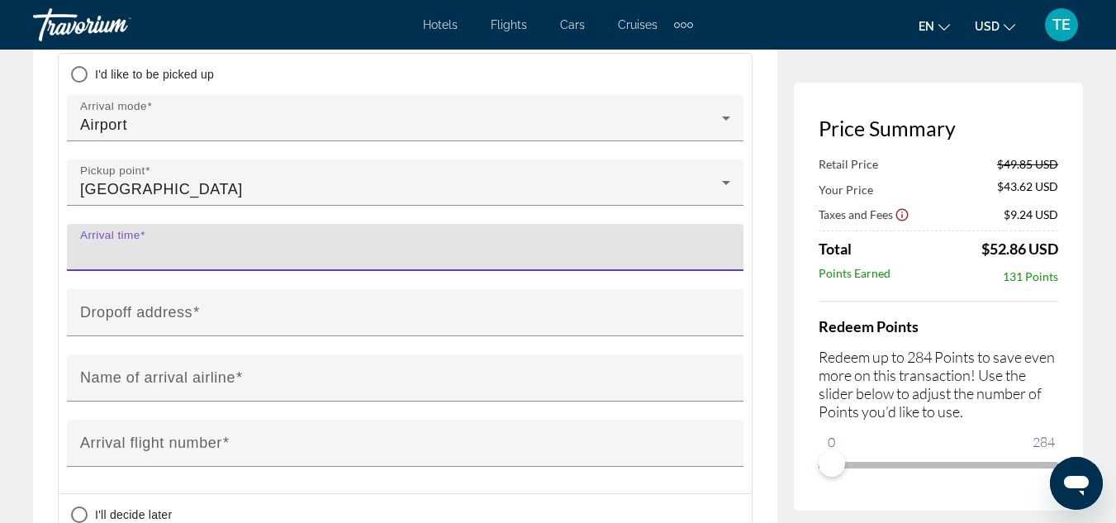
scroll to position [1345, 0]
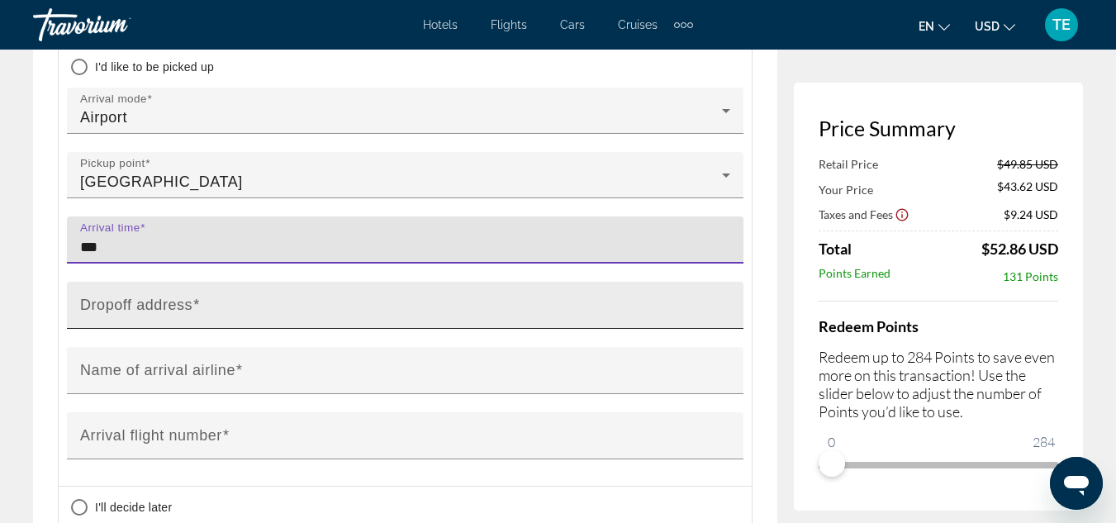
type input "***"
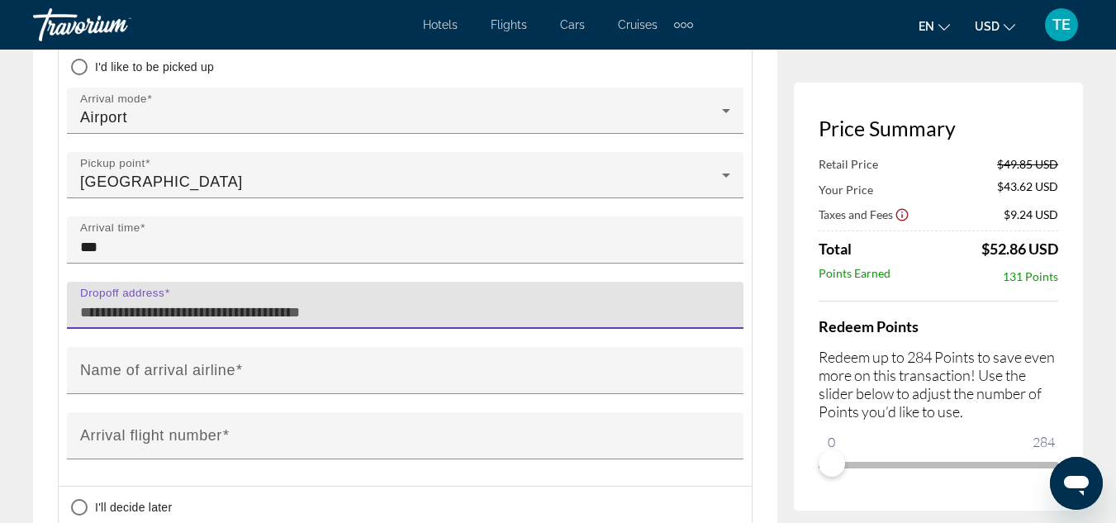
click at [593, 322] on input "Dropoff address" at bounding box center [410, 312] width 660 height 20
click at [145, 322] on input "**********" at bounding box center [410, 312] width 660 height 20
click at [183, 322] on input "**********" at bounding box center [410, 312] width 660 height 20
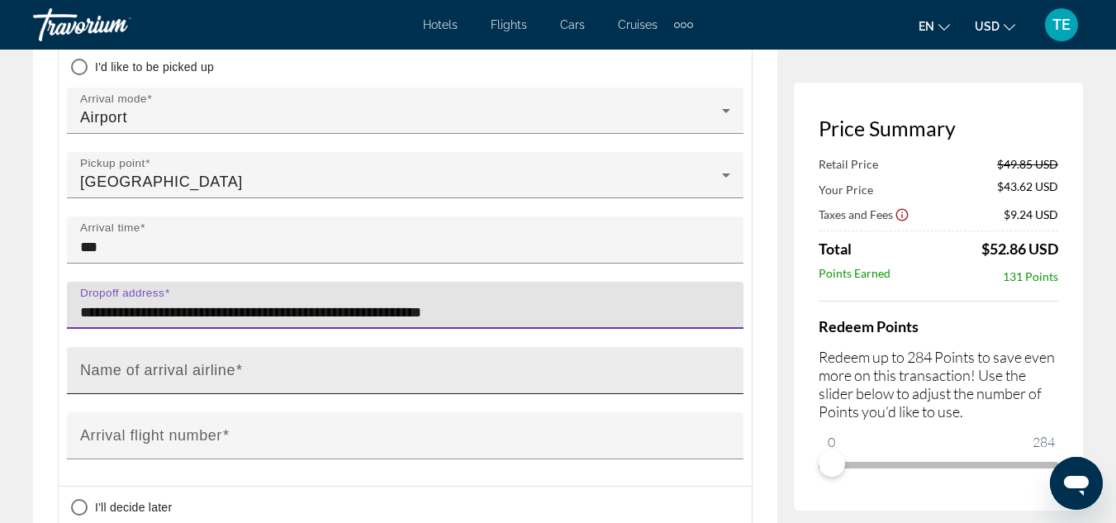
type input "**********"
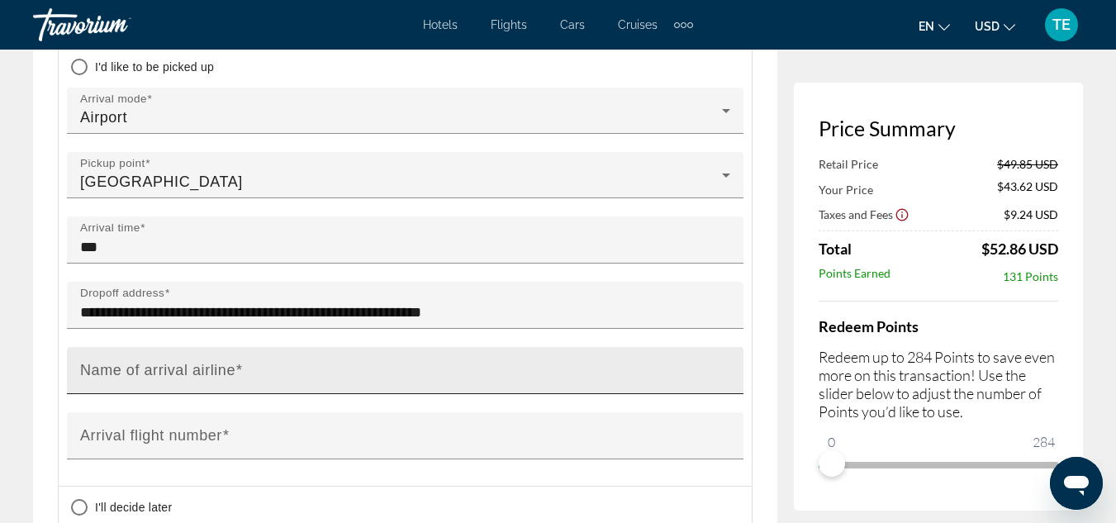
click at [144, 378] on mat-label "Name of arrival airline" at bounding box center [157, 370] width 155 height 17
click at [144, 388] on input "Name of arrival airline" at bounding box center [410, 378] width 660 height 20
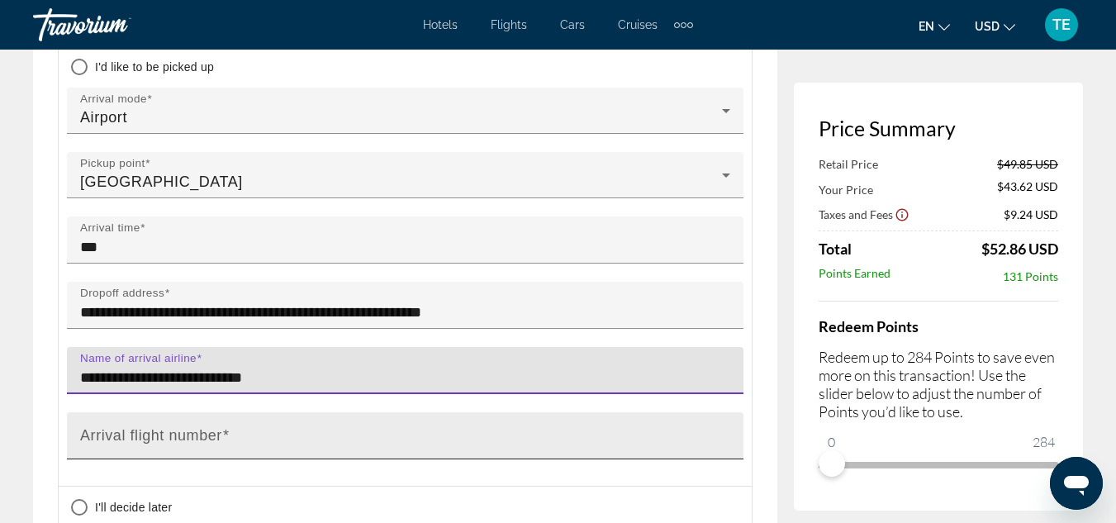
type input "**********"
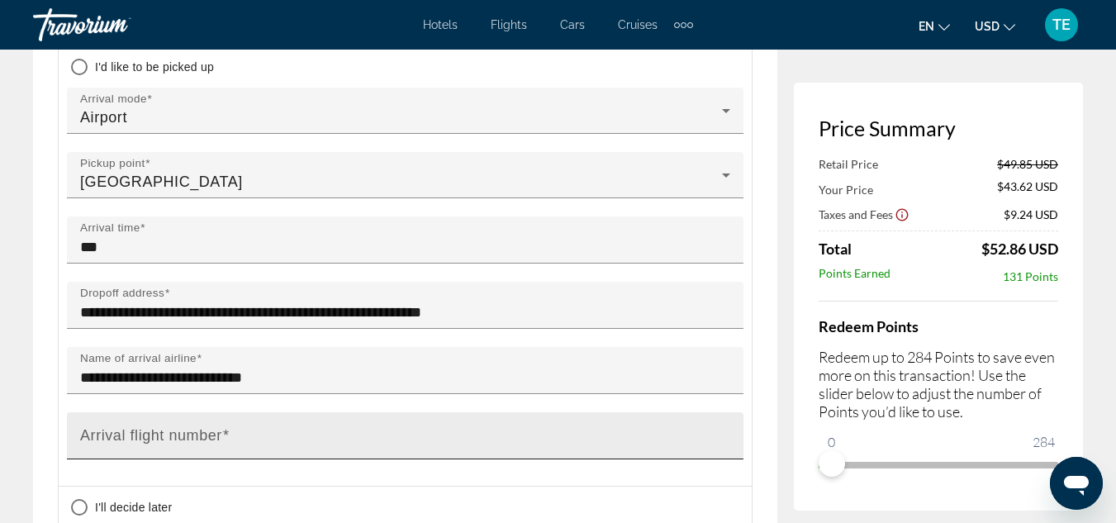
click at [175, 442] on mat-label "Arrival flight number" at bounding box center [151, 435] width 142 height 17
click at [175, 442] on input "Arrival flight number" at bounding box center [410, 443] width 660 height 20
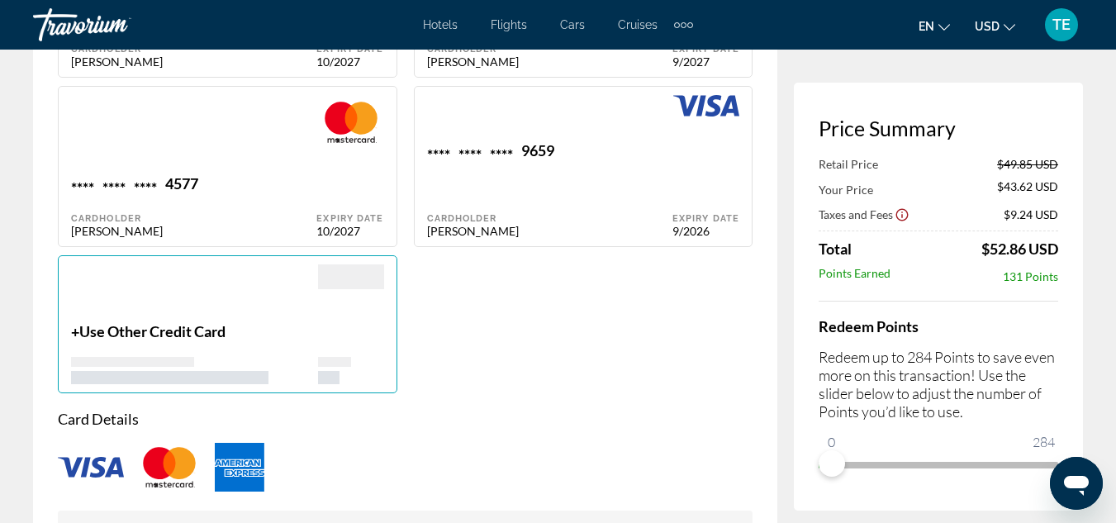
scroll to position [2613, 0]
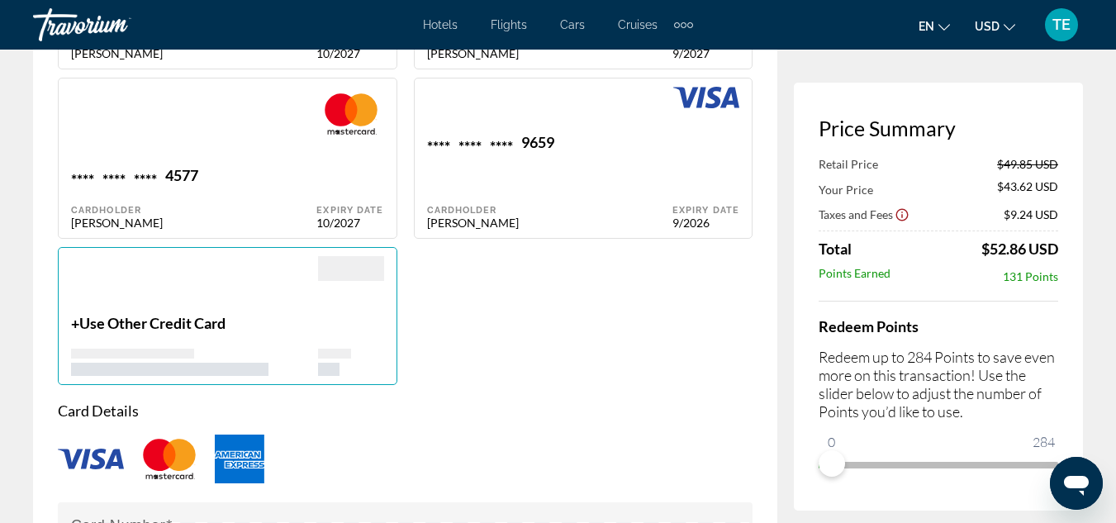
type input "*****"
click at [210, 326] on span "Use Other Credit Card" at bounding box center [152, 323] width 146 height 18
click at [123, 332] on span "Use Other Credit Card" at bounding box center [152, 323] width 146 height 18
click at [163, 462] on img "Main content" at bounding box center [169, 459] width 66 height 55
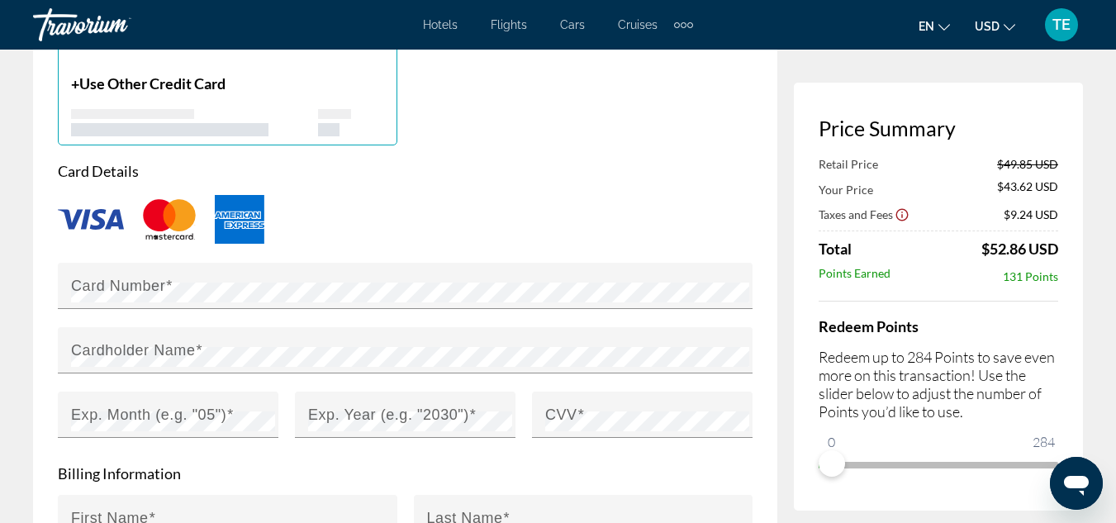
scroll to position [2883, 0]
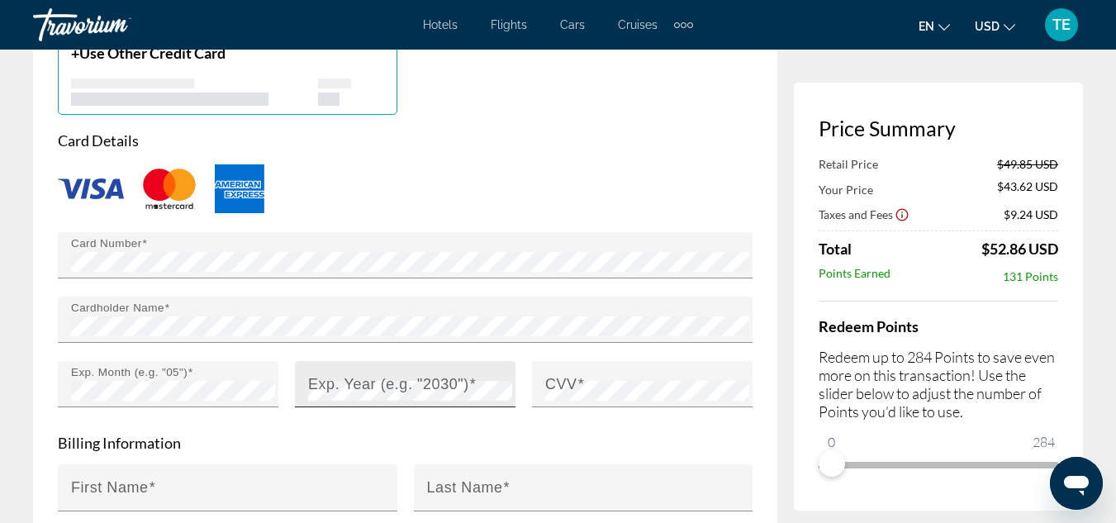
click at [393, 393] on mat-label "Exp. Year (e.g. "2030")" at bounding box center [388, 384] width 161 height 17
click at [570, 393] on mat-label "CVV" at bounding box center [561, 384] width 32 height 17
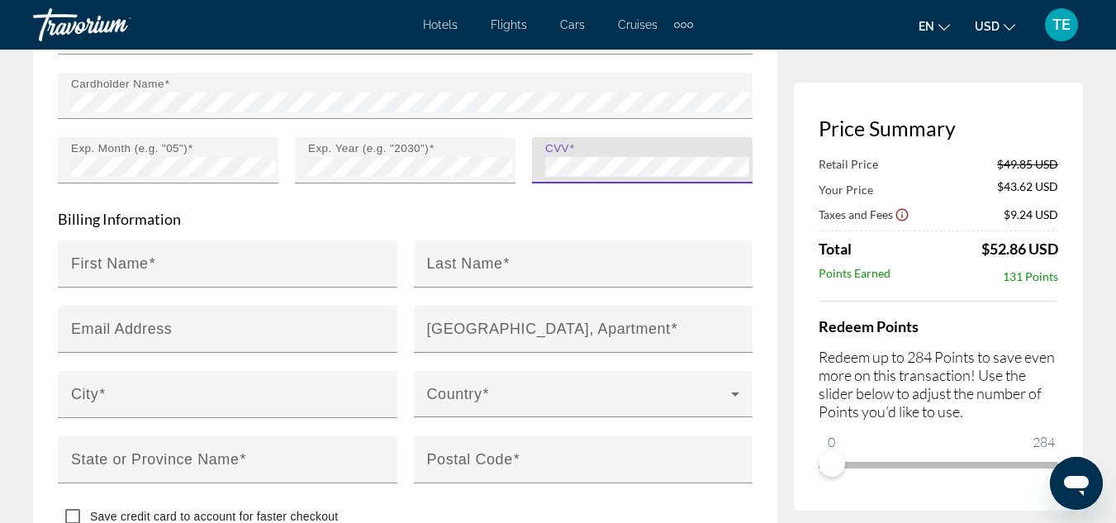
scroll to position [3153, 0]
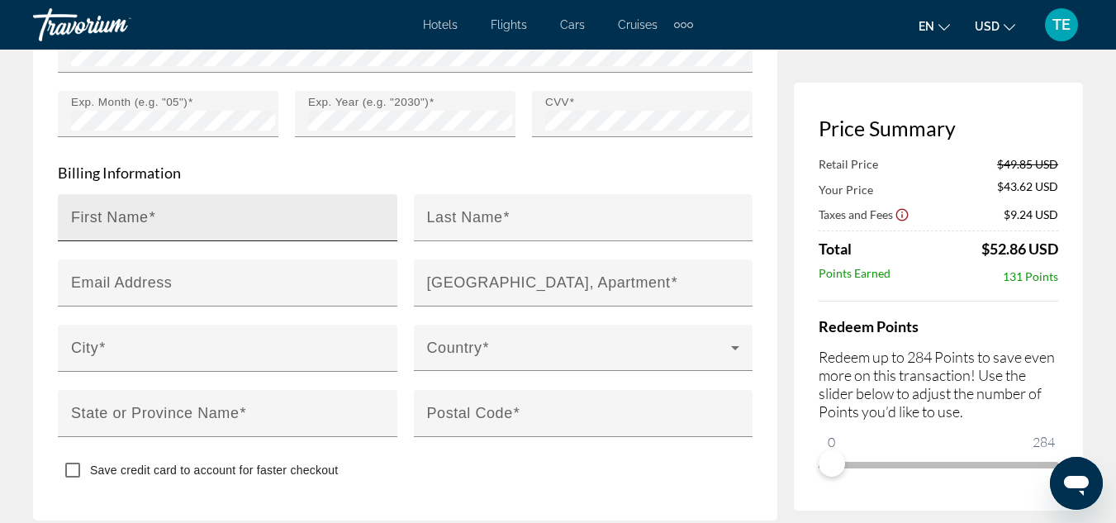
click at [369, 217] on div "First Name" at bounding box center [232, 217] width 323 height 47
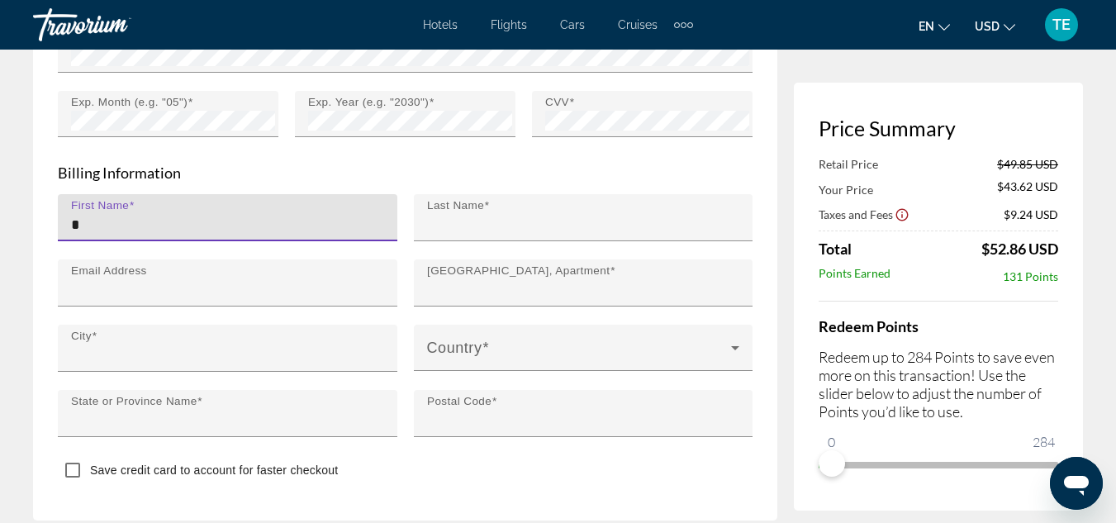
type input "*****"
type input "**********"
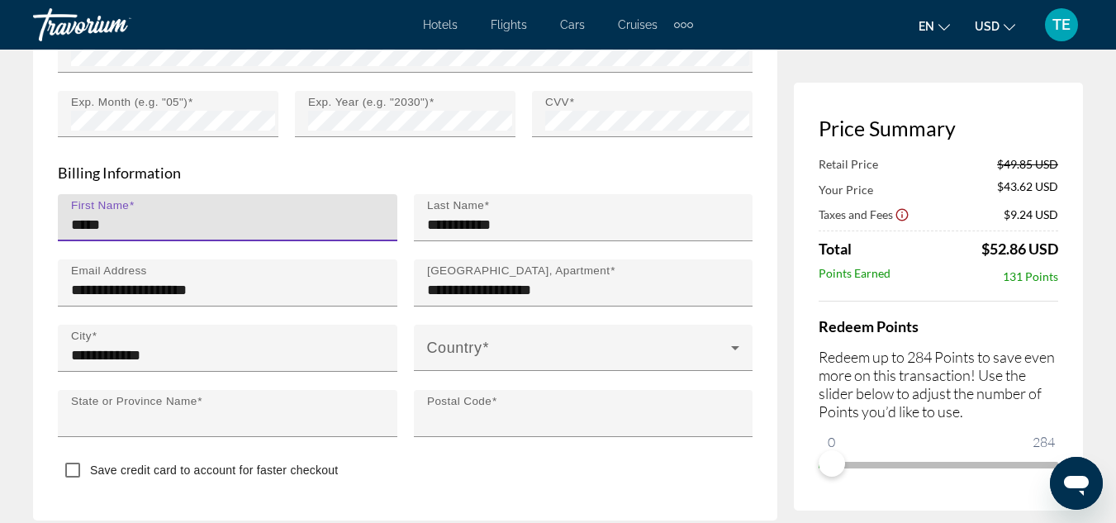
type input "**"
type input "*****"
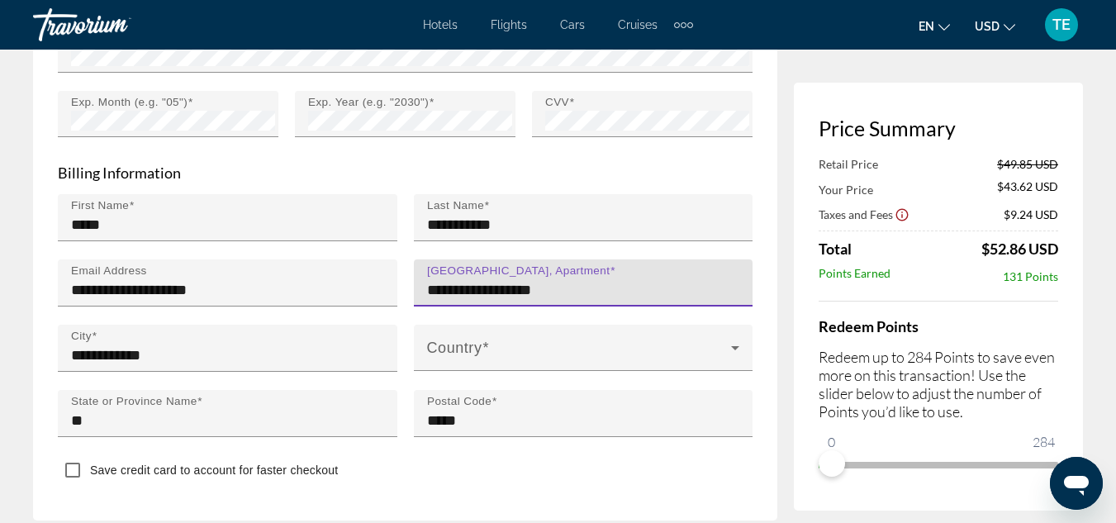
click at [624, 299] on input "**********" at bounding box center [588, 290] width 323 height 20
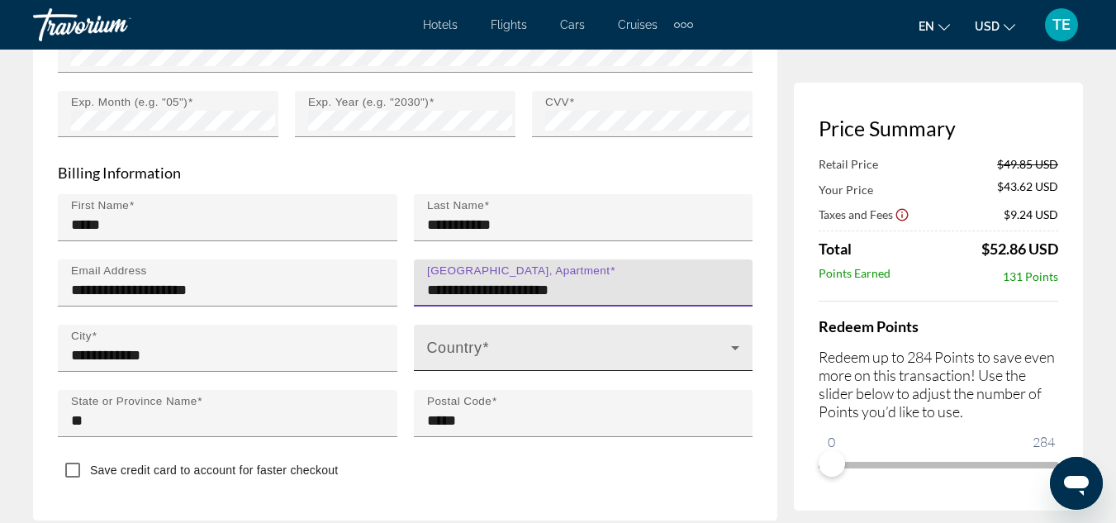
type input "**********"
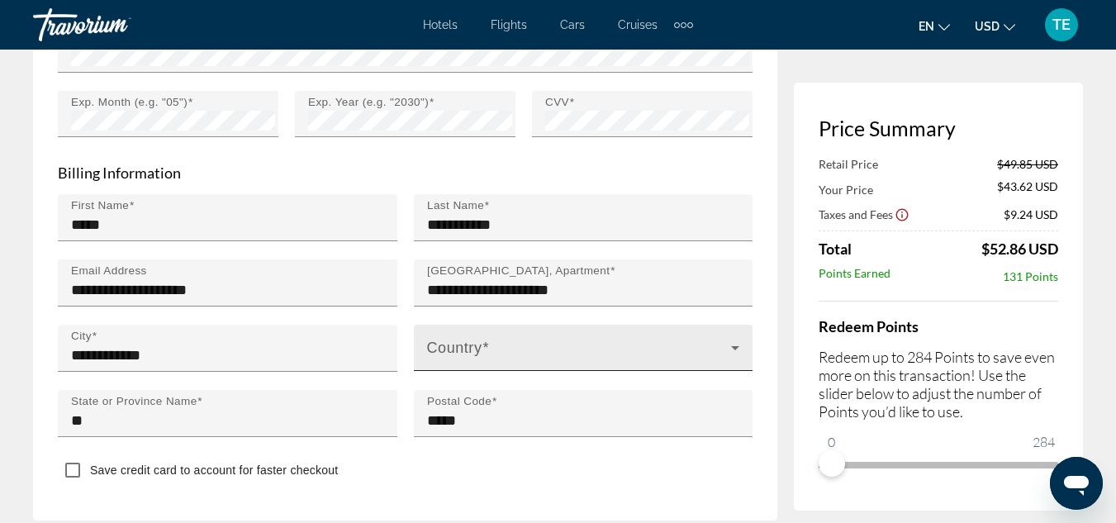
click at [583, 341] on div "Country" at bounding box center [583, 348] width 313 height 46
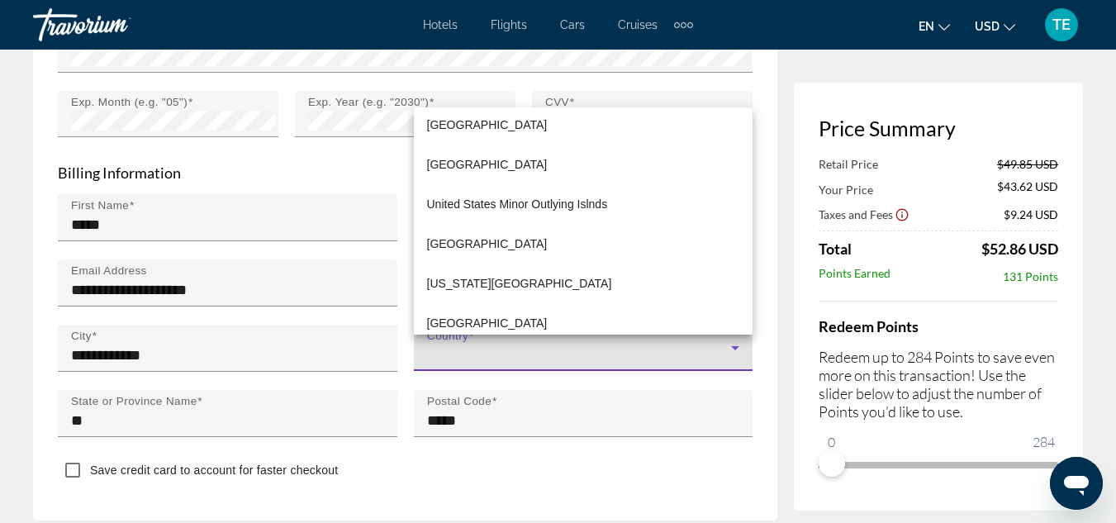
scroll to position [9523, 0]
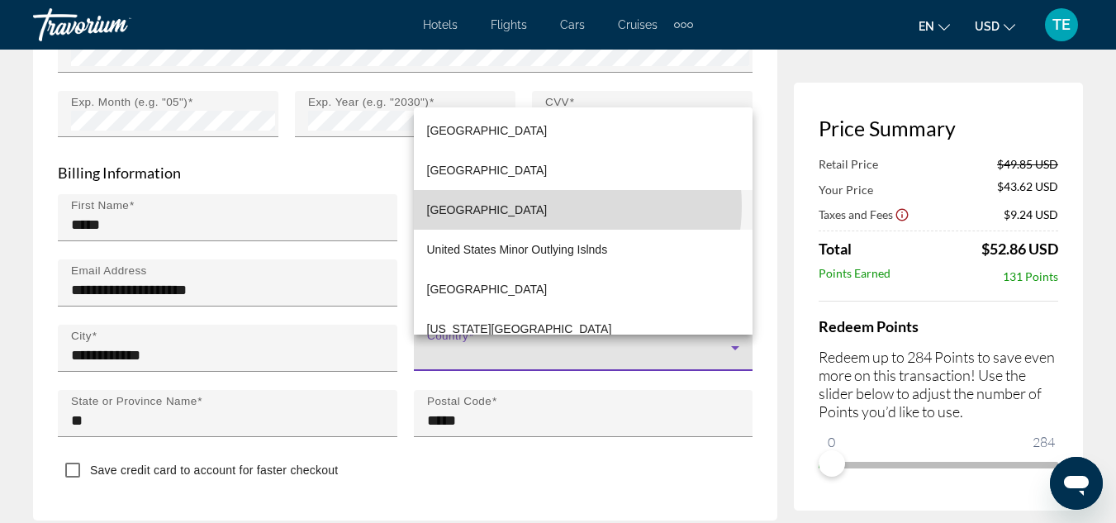
click at [548, 206] on span "[GEOGRAPHIC_DATA]" at bounding box center [487, 210] width 121 height 20
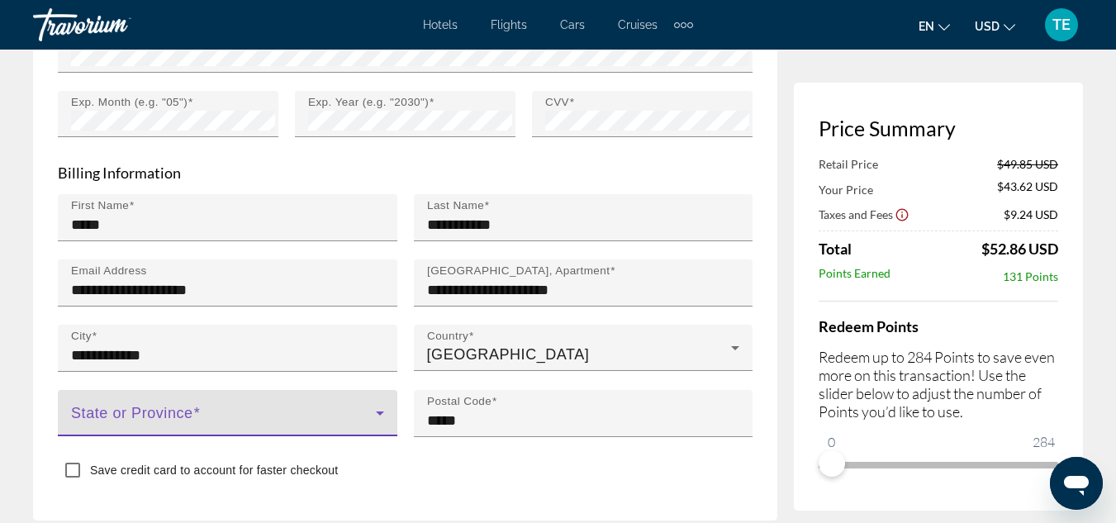
click at [359, 421] on span "Main content" at bounding box center [223, 420] width 305 height 20
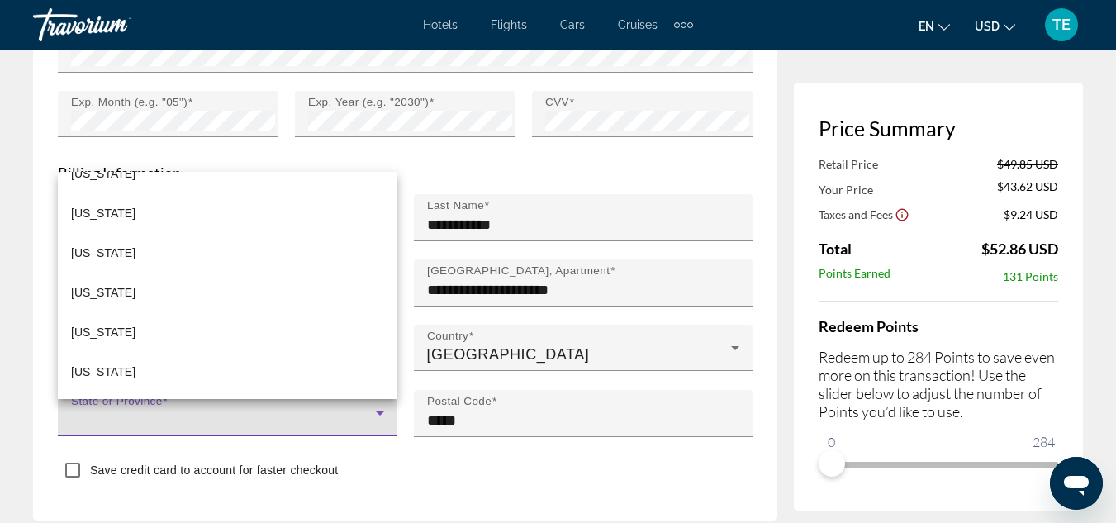
scroll to position [1188, 0]
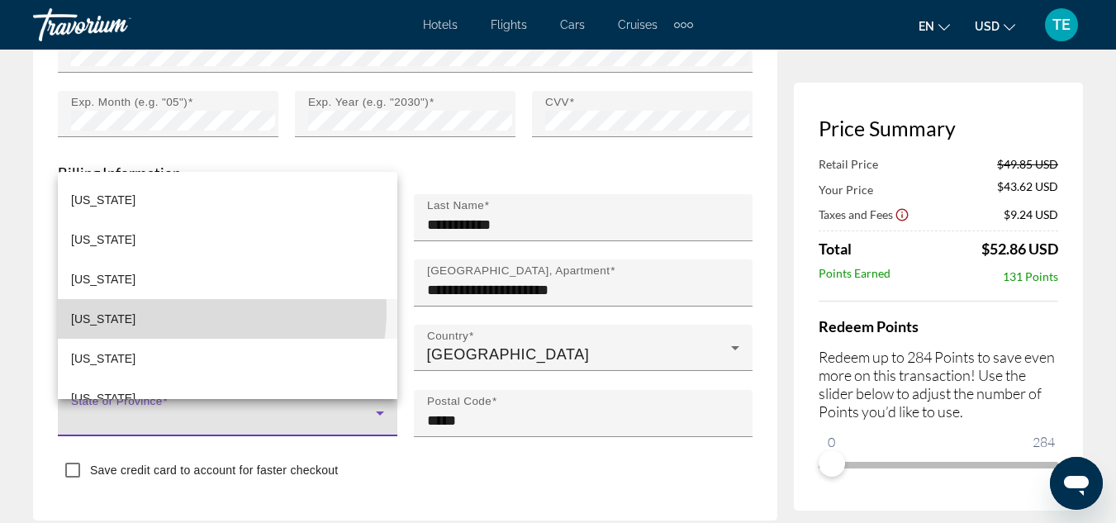
click at [190, 311] on mat-option "[US_STATE]" at bounding box center [228, 319] width 340 height 40
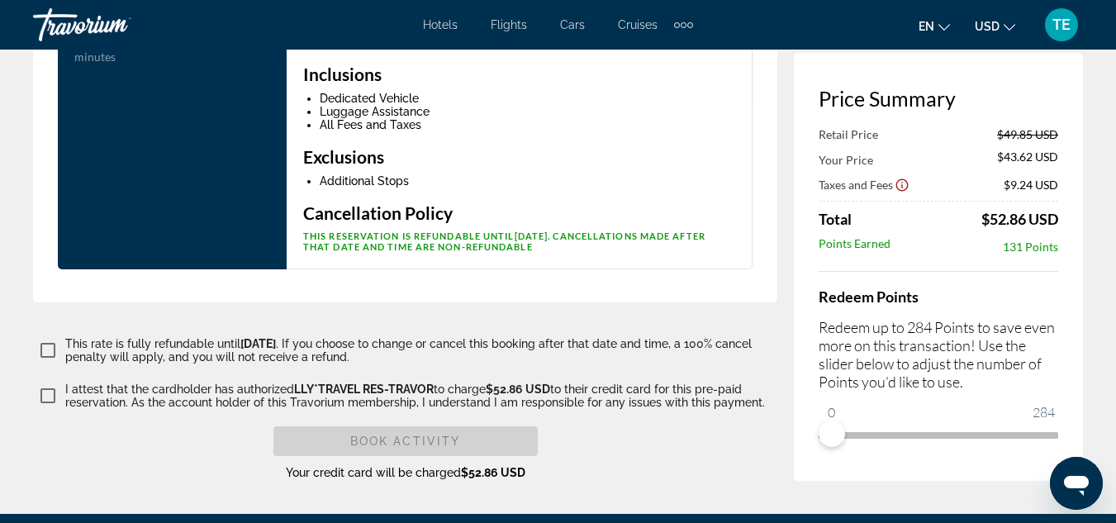
scroll to position [3904, 0]
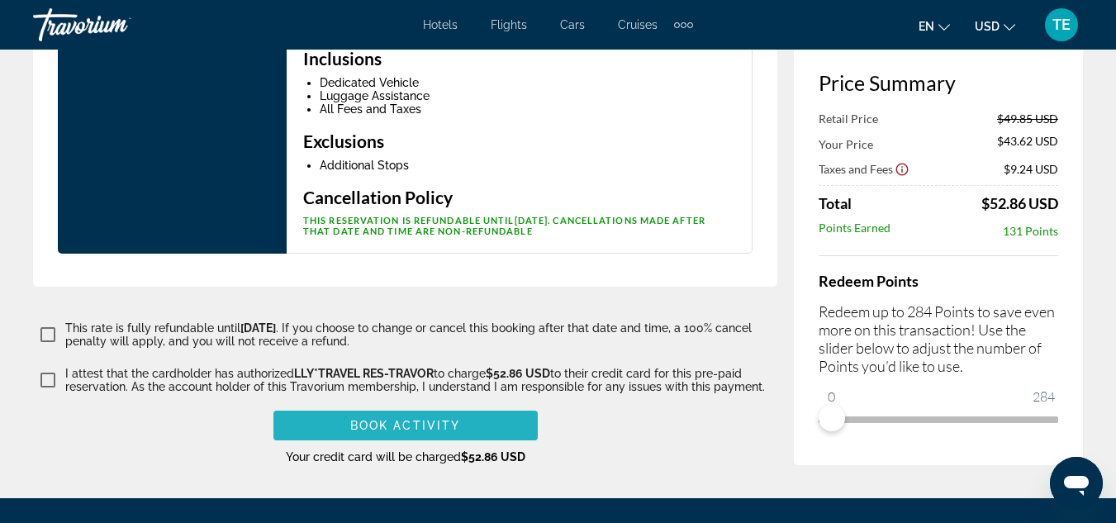
click at [396, 427] on span "Book Activity" at bounding box center [405, 425] width 110 height 13
